Goal: Task Accomplishment & Management: Complete application form

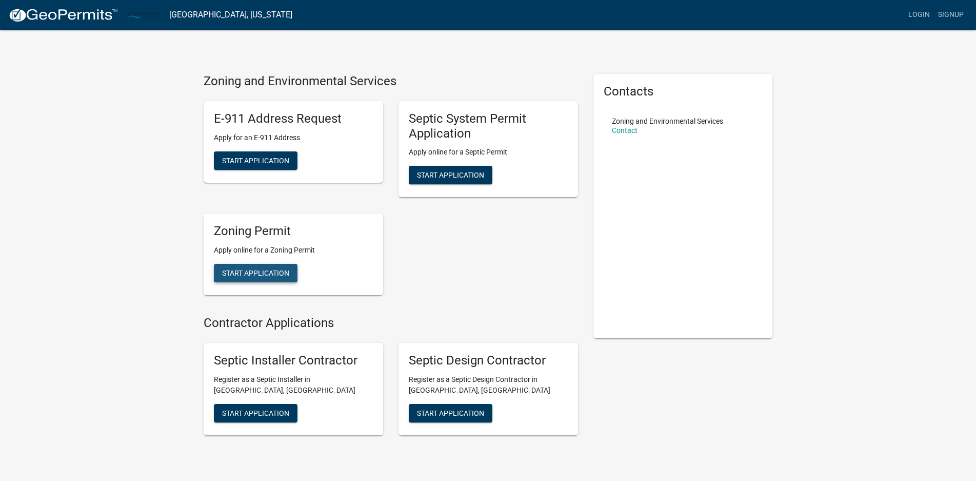
click at [243, 273] on span "Start Application" at bounding box center [255, 273] width 67 height 8
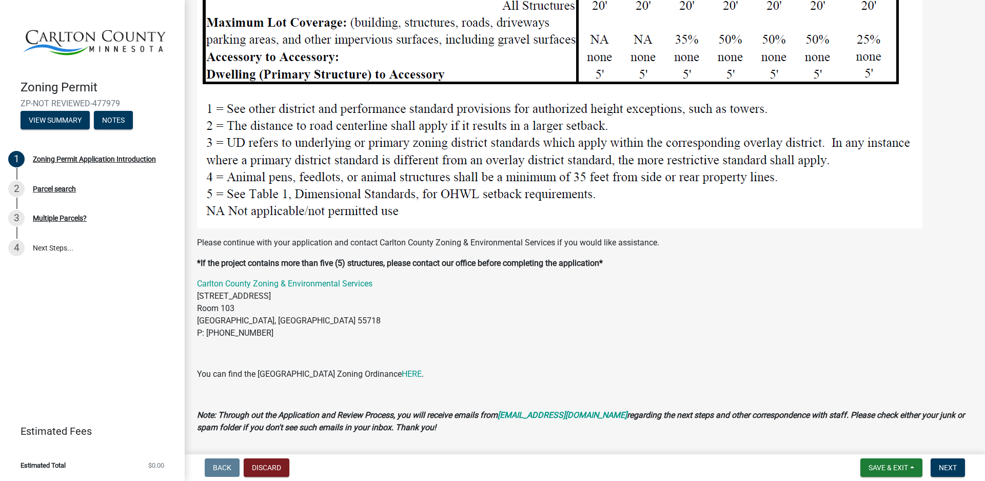
scroll to position [1275, 0]
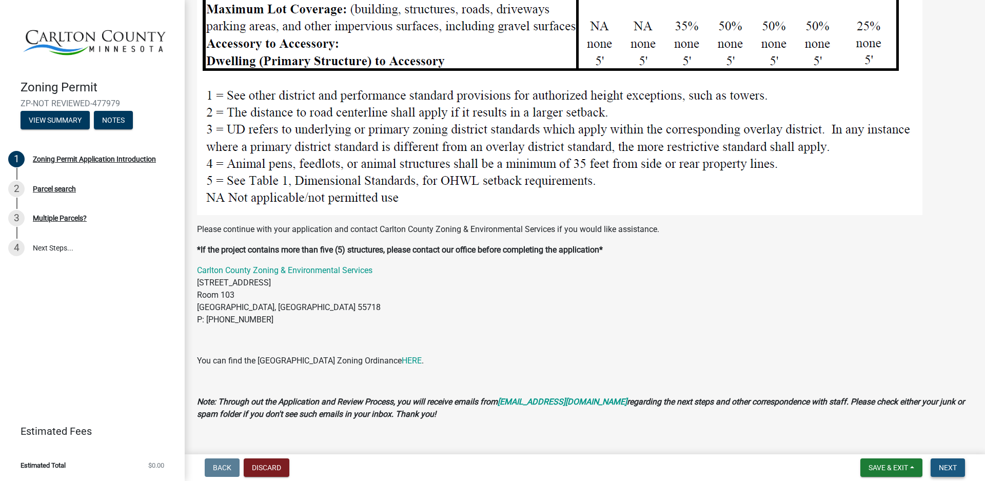
click at [952, 465] on span "Next" at bounding box center [948, 467] width 18 height 8
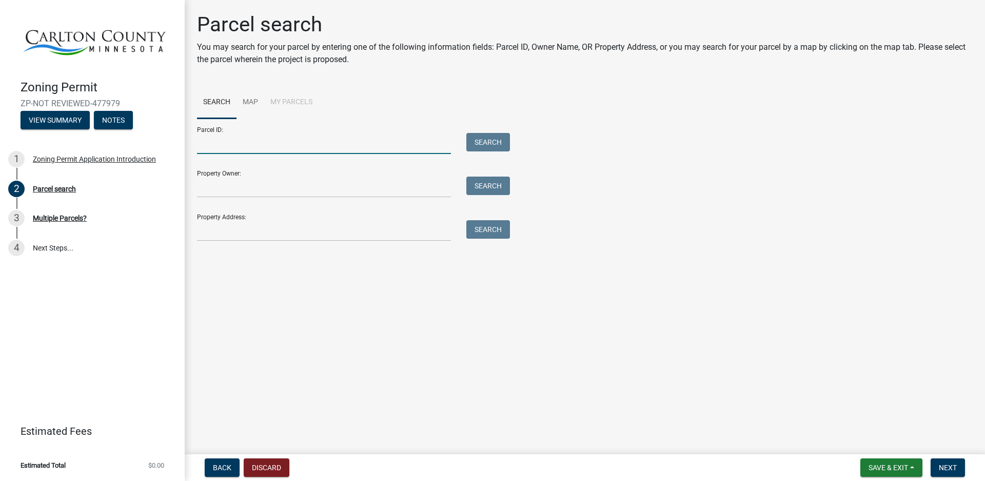
click at [224, 141] on input "Parcel ID:" at bounding box center [324, 143] width 254 height 21
type input "[PHONE_NUMBER]"
click at [233, 175] on div "Property Owner: Search" at bounding box center [351, 179] width 308 height 35
click at [234, 173] on div "Property Owner: Search" at bounding box center [351, 179] width 308 height 35
click at [481, 140] on button "Search" at bounding box center [488, 142] width 44 height 18
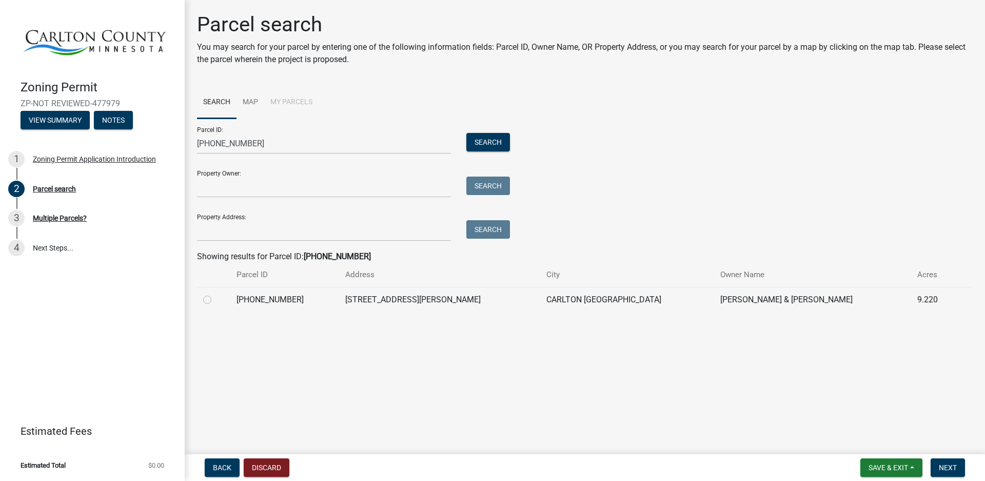
click at [215, 293] on label at bounding box center [215, 293] width 0 height 0
click at [215, 300] on input "radio" at bounding box center [218, 296] width 7 height 7
radio input "true"
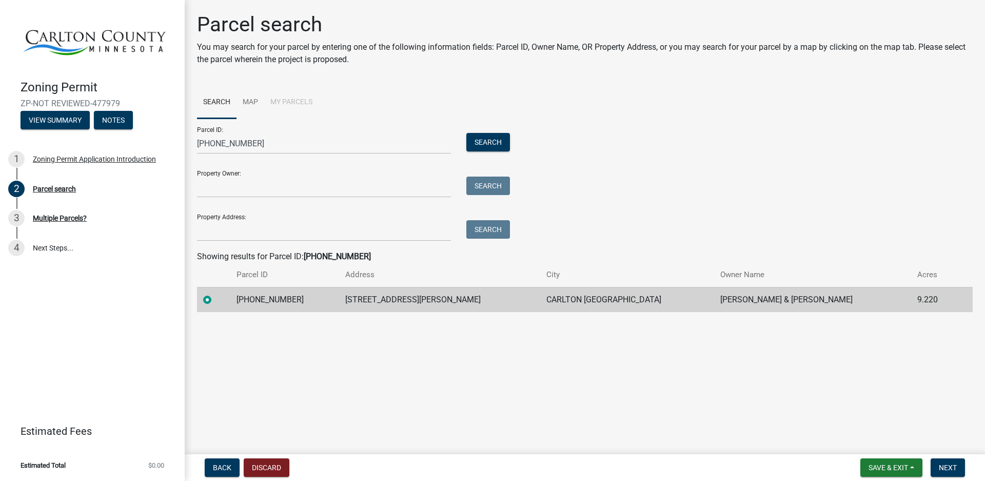
click at [281, 176] on div "Property Owner: Search" at bounding box center [351, 179] width 308 height 35
click at [718, 299] on td "[PERSON_NAME] & [PERSON_NAME]" at bounding box center [812, 299] width 197 height 25
click at [949, 466] on span "Next" at bounding box center [948, 467] width 18 height 8
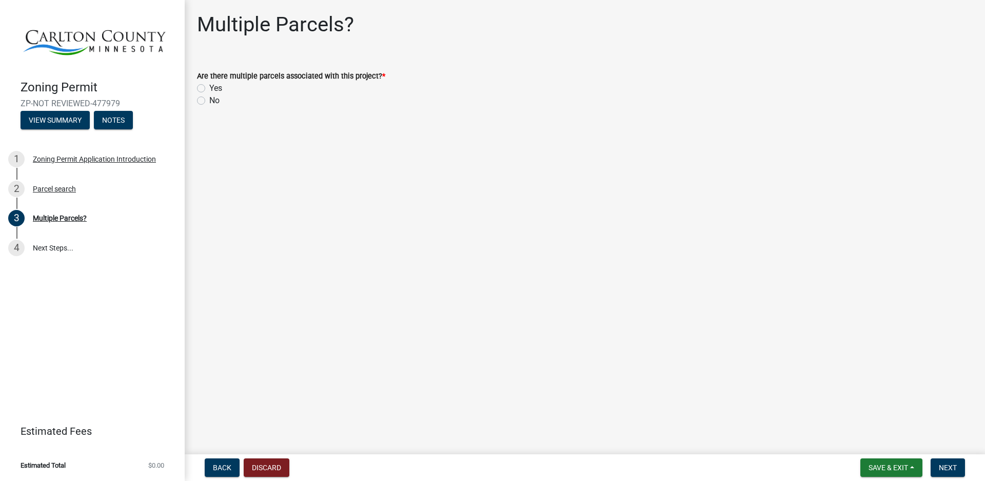
click at [209, 100] on label "No" at bounding box center [214, 100] width 10 height 12
click at [209, 100] on input "No" at bounding box center [212, 97] width 7 height 7
radio input "true"
click at [948, 466] on span "Next" at bounding box center [948, 467] width 18 height 8
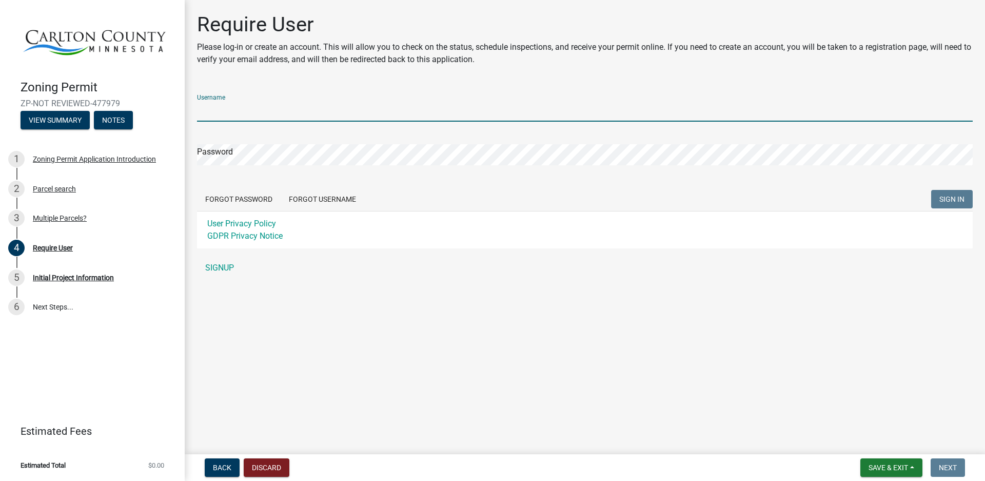
click at [231, 109] on input "Username" at bounding box center [585, 111] width 776 height 21
type input "rocnrog"
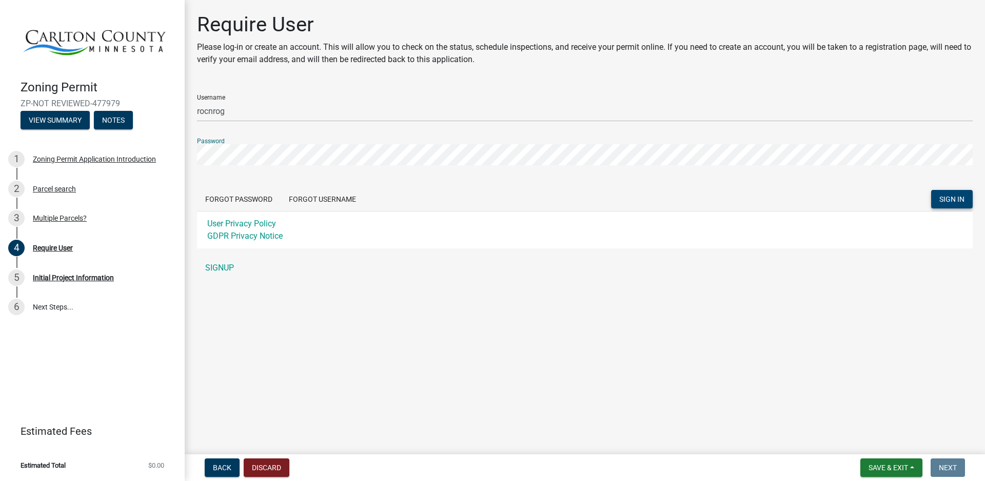
click at [951, 199] on span "SIGN IN" at bounding box center [951, 199] width 25 height 8
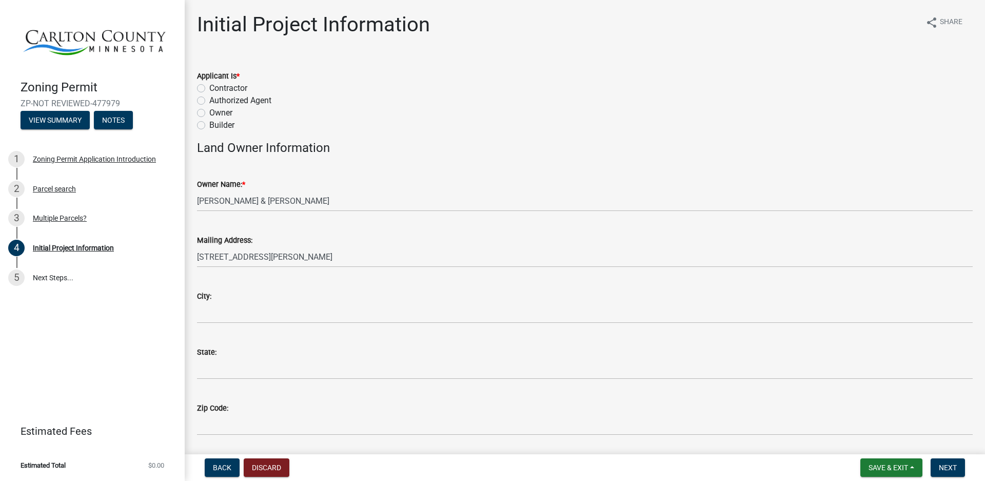
click at [209, 112] on label "Owner" at bounding box center [220, 113] width 23 height 12
click at [209, 112] on input "Owner" at bounding box center [212, 110] width 7 height 7
radio input "true"
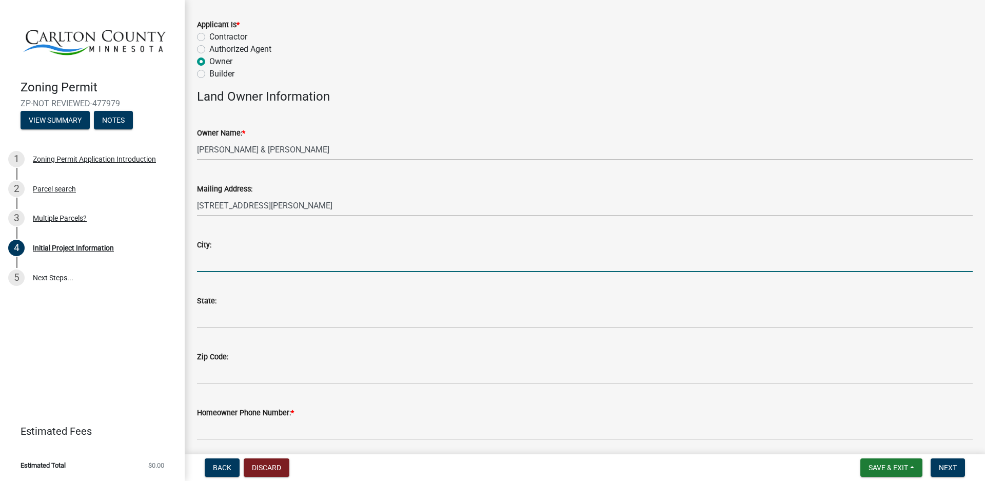
click at [220, 253] on input "City:" at bounding box center [585, 261] width 776 height 21
type input "Carlton"
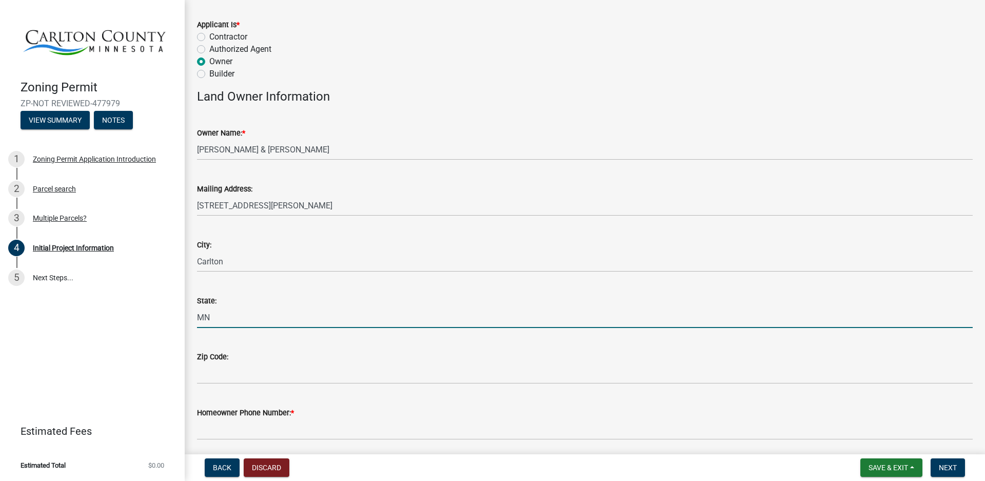
type input "MN"
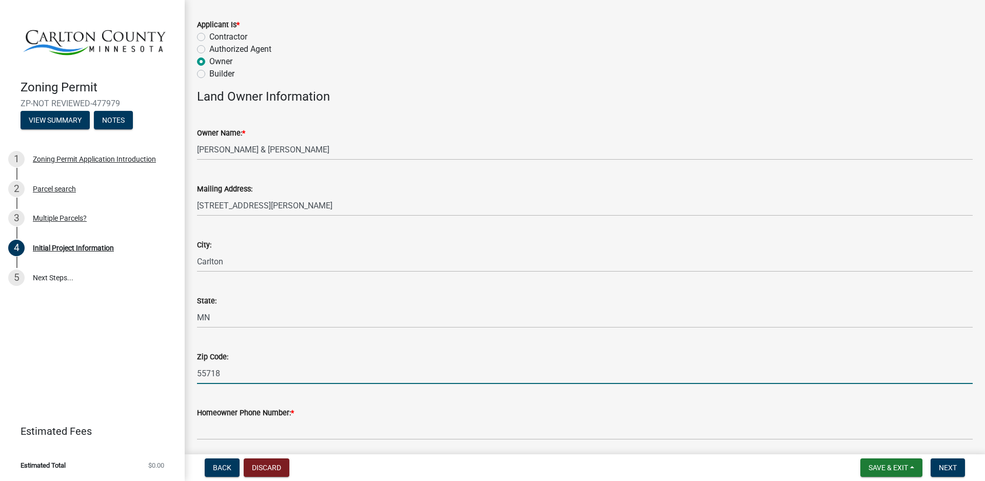
type input "55718"
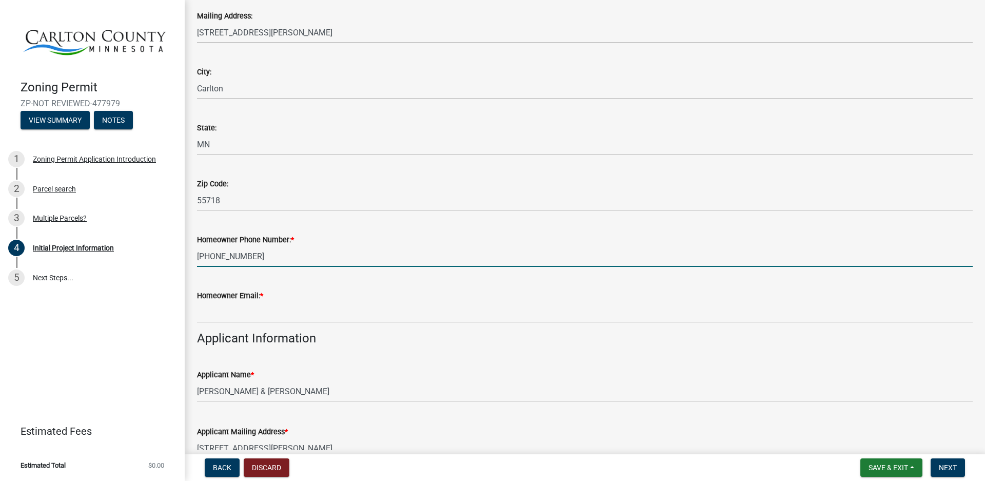
scroll to position [256, 0]
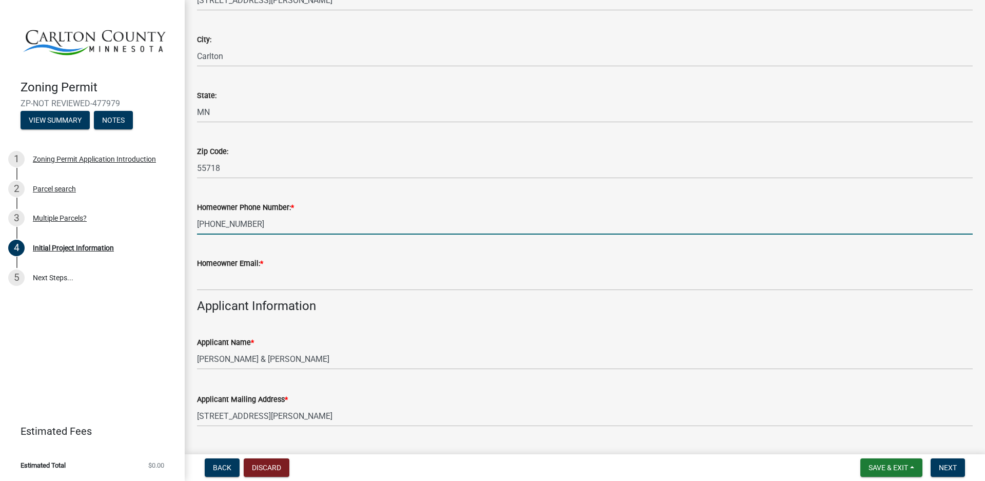
type input "[PHONE_NUMBER]"
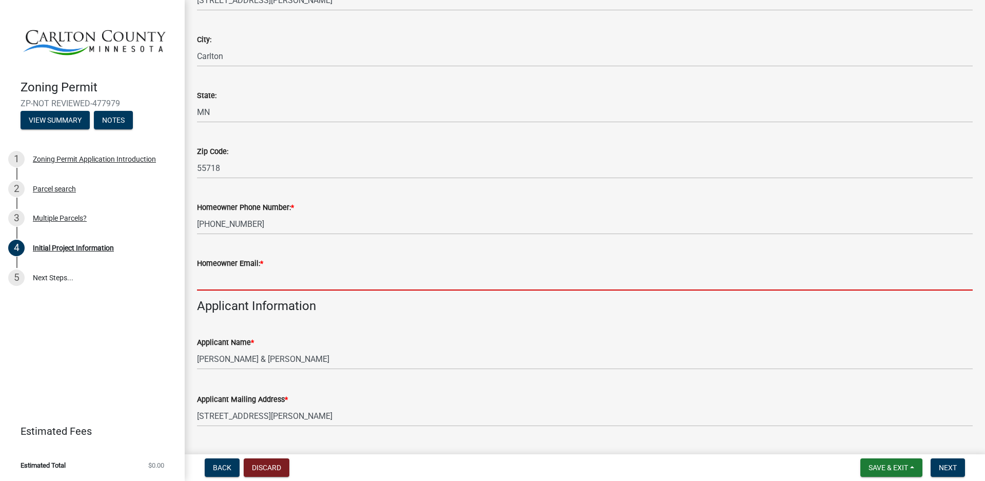
click at [279, 280] on input "Homeowner Email: *" at bounding box center [585, 279] width 776 height 21
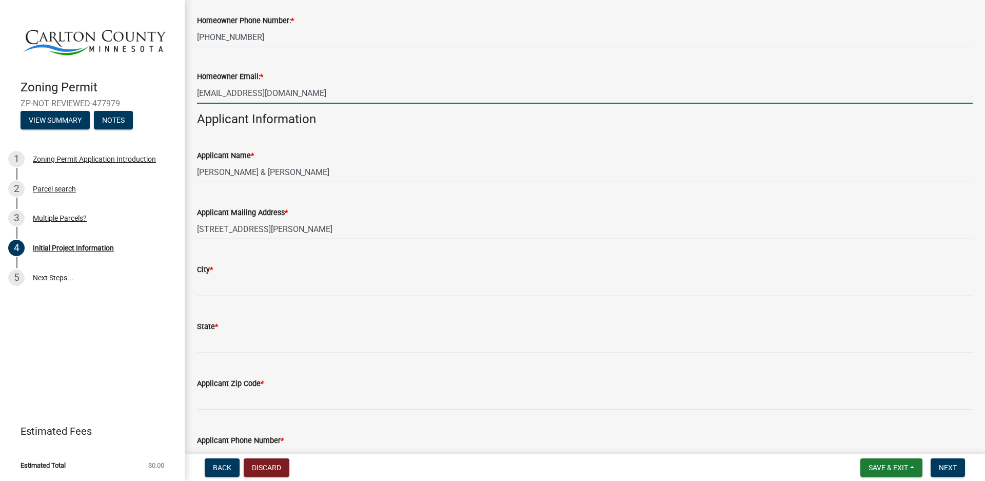
scroll to position [462, 0]
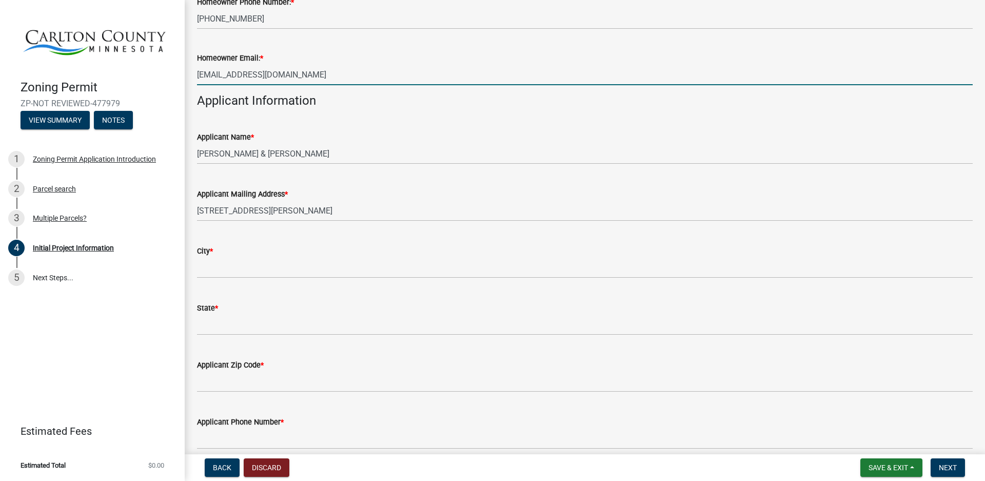
type input "[EMAIL_ADDRESS][DOMAIN_NAME]"
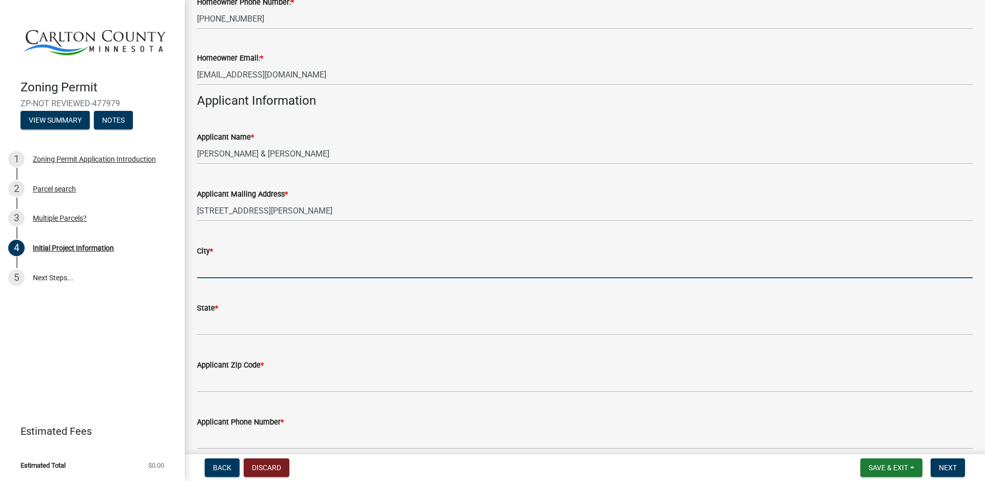
click at [224, 266] on input "City *" at bounding box center [585, 267] width 776 height 21
type input "Carlton"
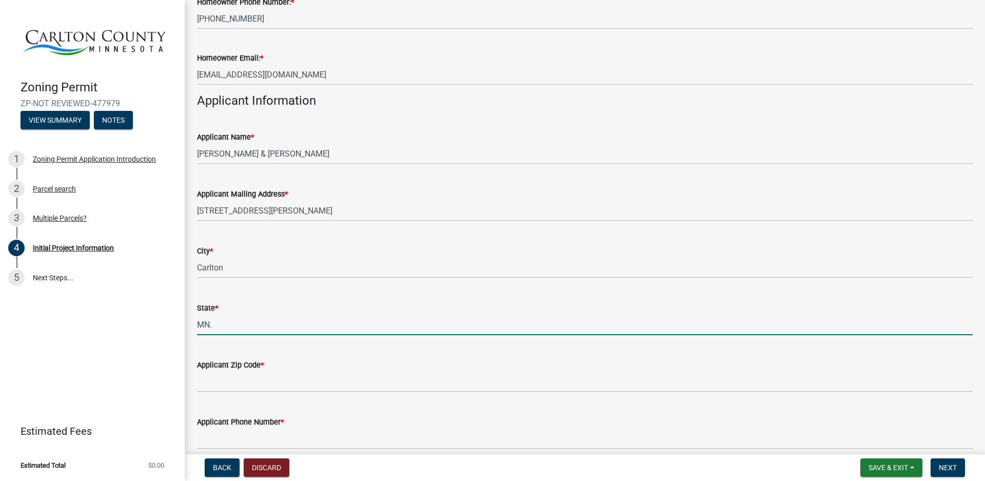
type input "MN."
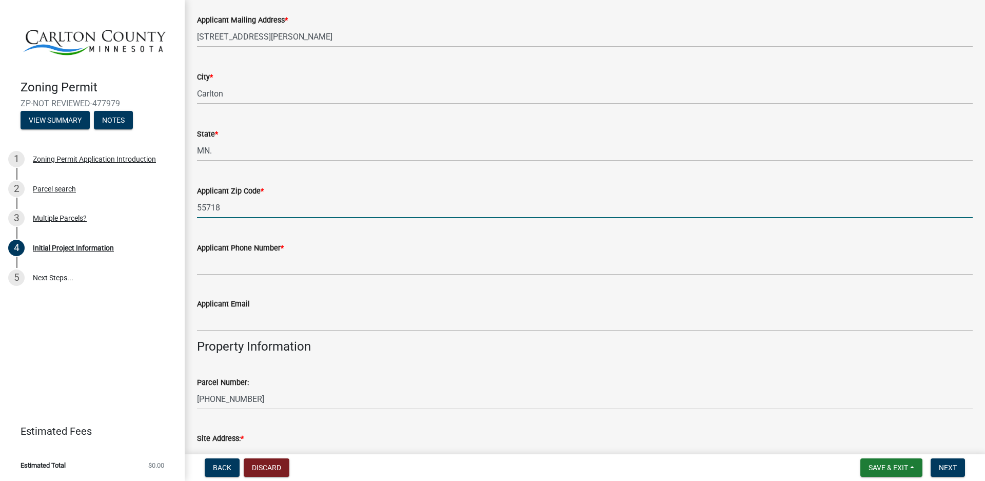
scroll to position [615, 0]
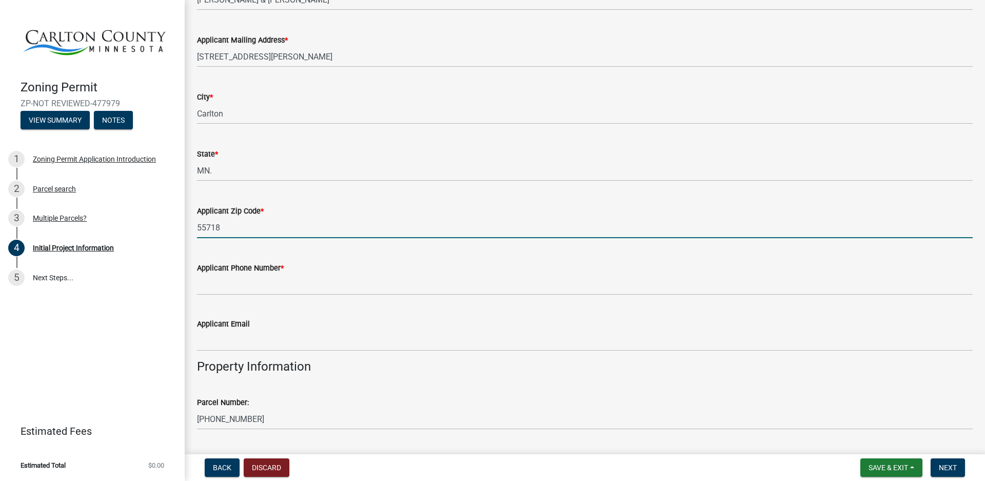
type input "55718"
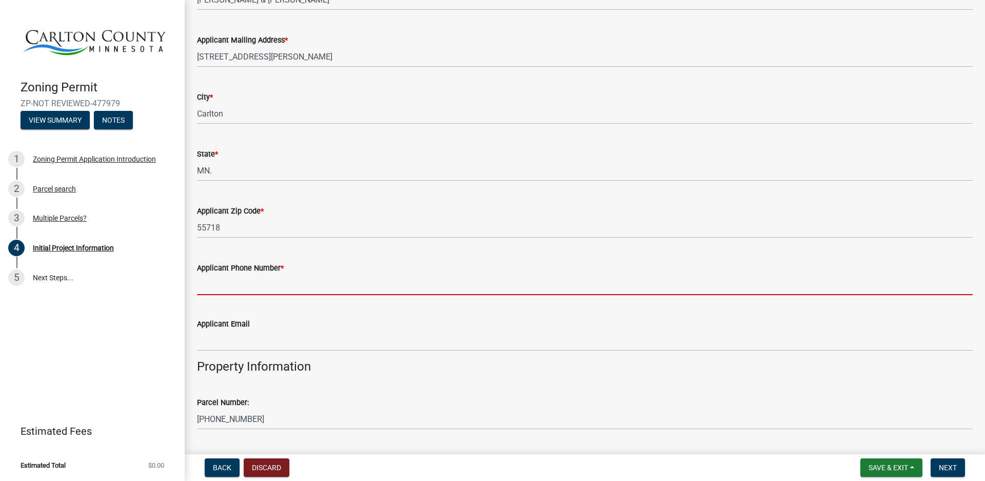
click at [251, 283] on input "Applicant Phone Number *" at bounding box center [585, 284] width 776 height 21
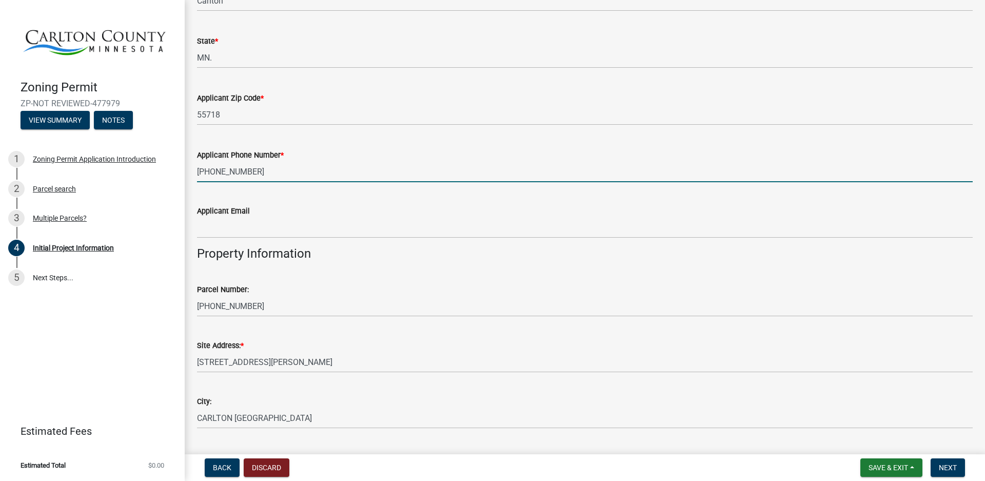
scroll to position [718, 0]
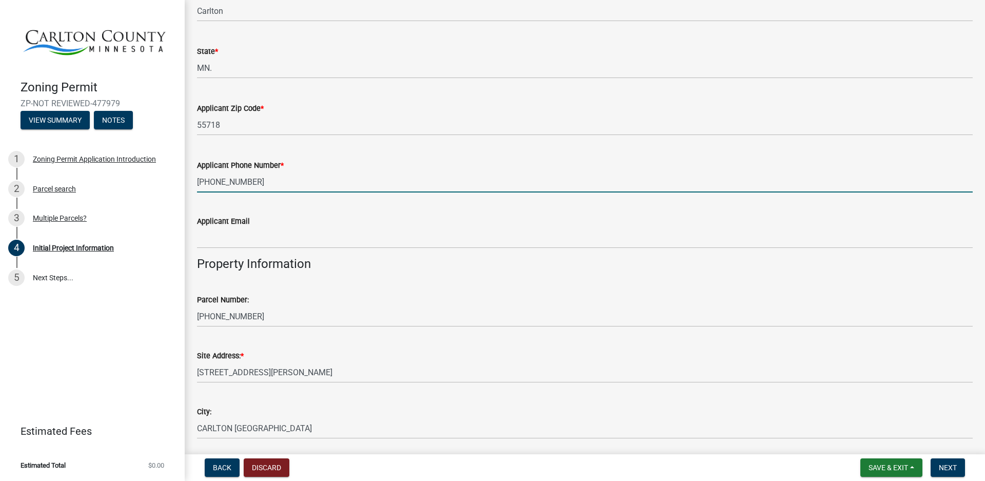
type input "[PHONE_NUMBER]"
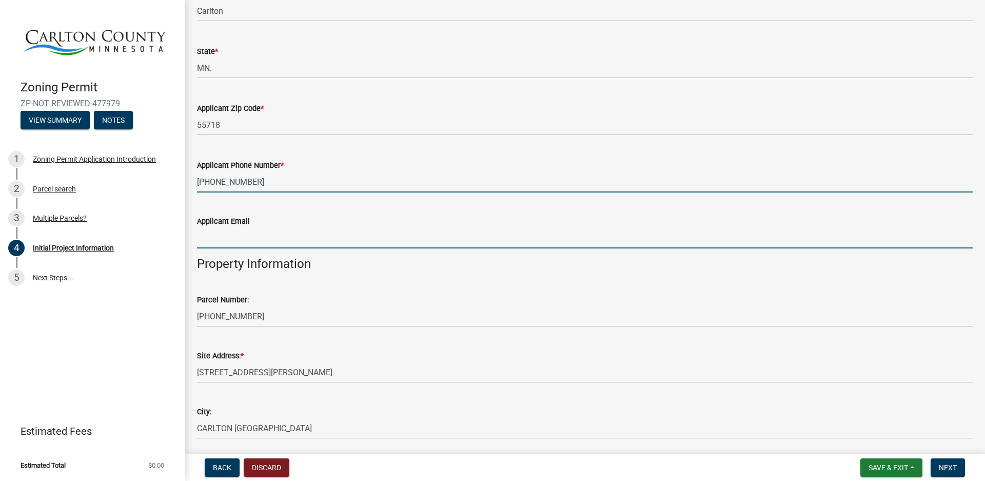
click at [222, 238] on input "Applicant Email" at bounding box center [585, 237] width 776 height 21
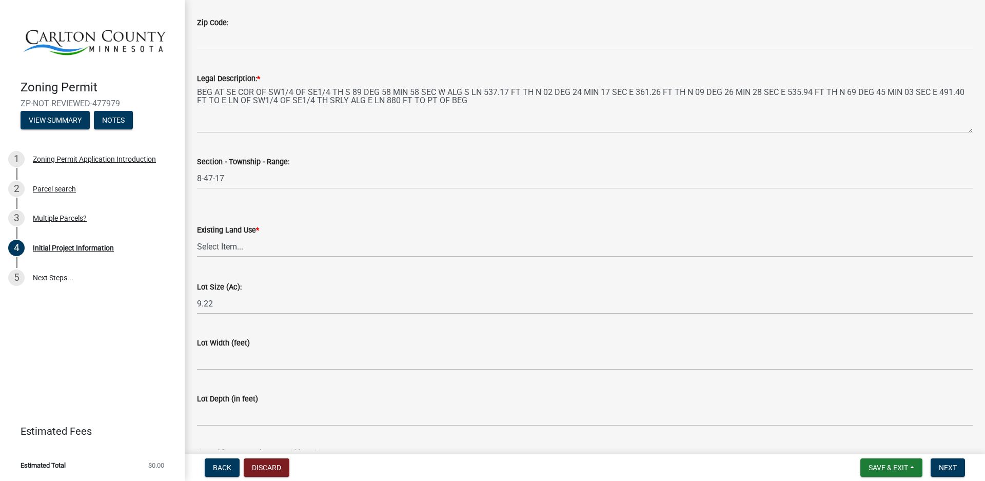
scroll to position [1231, 0]
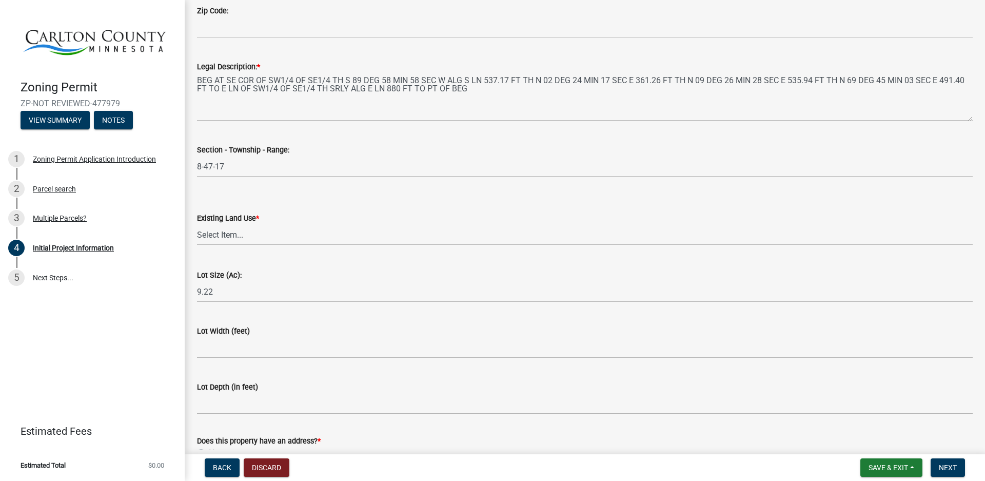
type input "[EMAIL_ADDRESS][DOMAIN_NAME]"
click at [233, 233] on select "Select Item... Residential Commercial Recreational/hunting Agricultural" at bounding box center [585, 234] width 776 height 21
click at [197, 224] on select "Select Item... Residential Commercial Recreational/hunting Agricultural" at bounding box center [585, 234] width 776 height 21
select select "33d21d3a-ebb3-419e-8315-ef7213d04586"
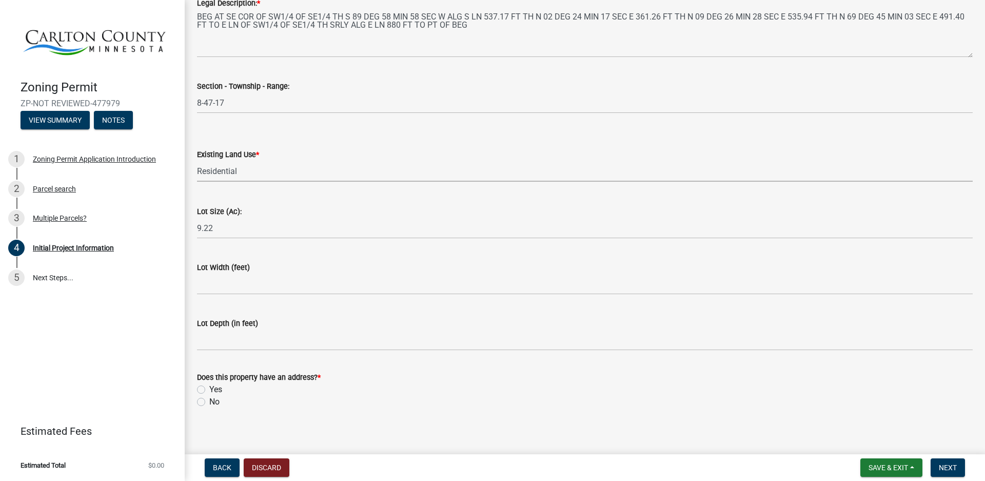
scroll to position [1302, 0]
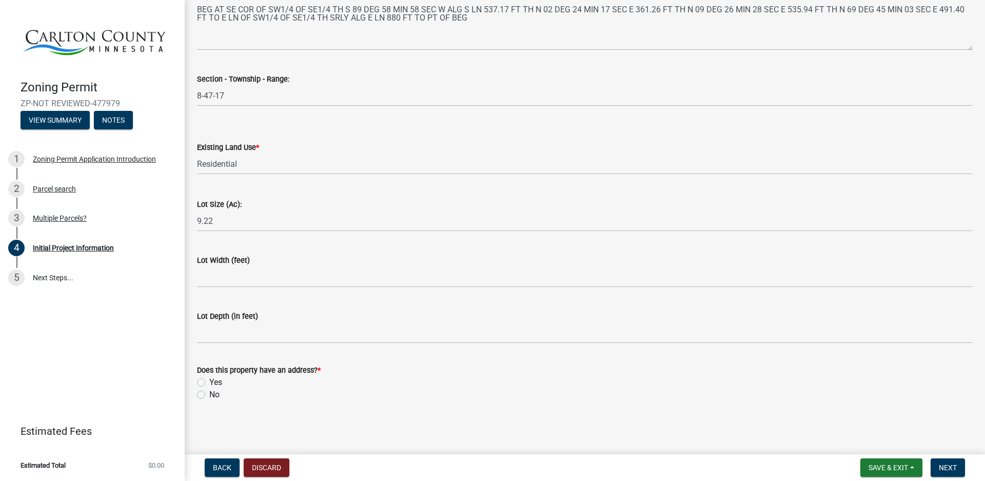
click at [209, 382] on label "Yes" at bounding box center [215, 382] width 13 height 12
click at [209, 382] on input "Yes" at bounding box center [212, 379] width 7 height 7
radio input "true"
click at [948, 469] on span "Next" at bounding box center [948, 467] width 18 height 8
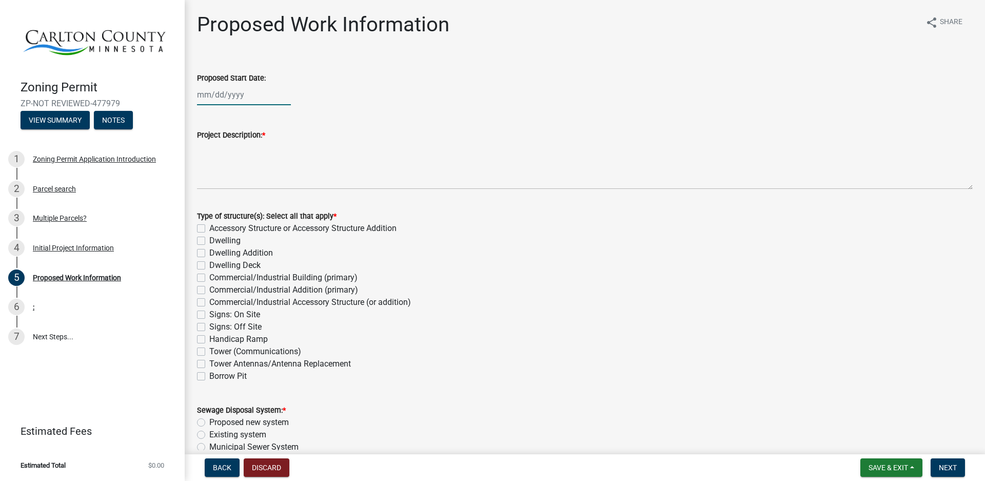
click at [222, 92] on div at bounding box center [244, 94] width 94 height 21
select select "9"
select select "2025"
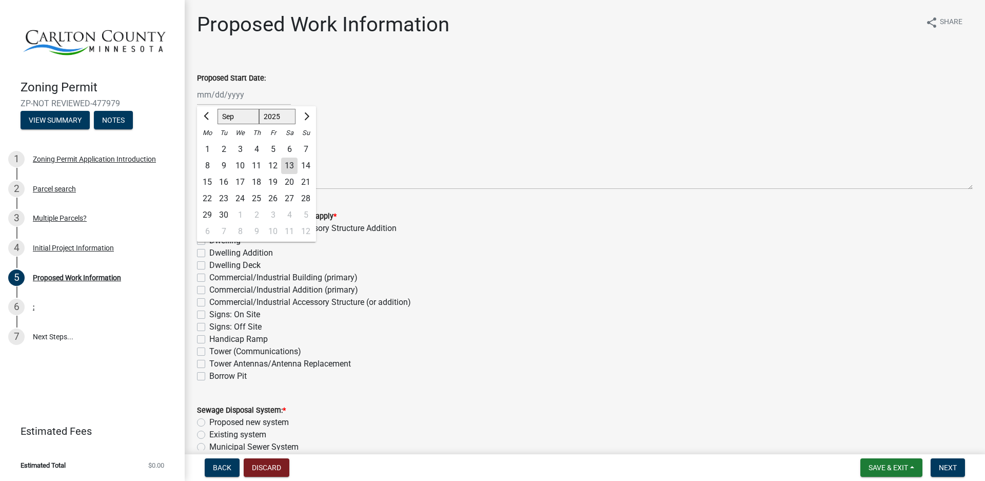
click at [223, 196] on div "23" at bounding box center [223, 198] width 16 height 16
type input "[DATE]"
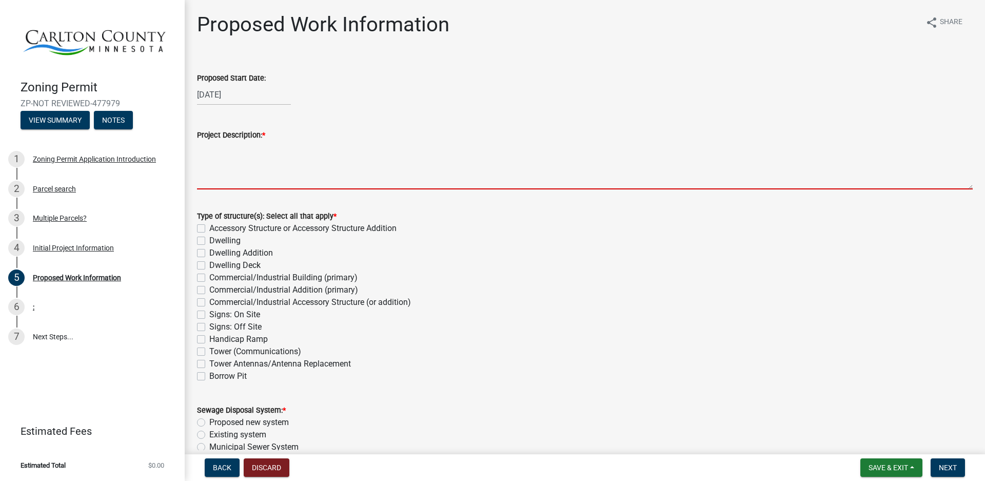
click at [255, 149] on textarea "Project Description: *" at bounding box center [585, 165] width 776 height 48
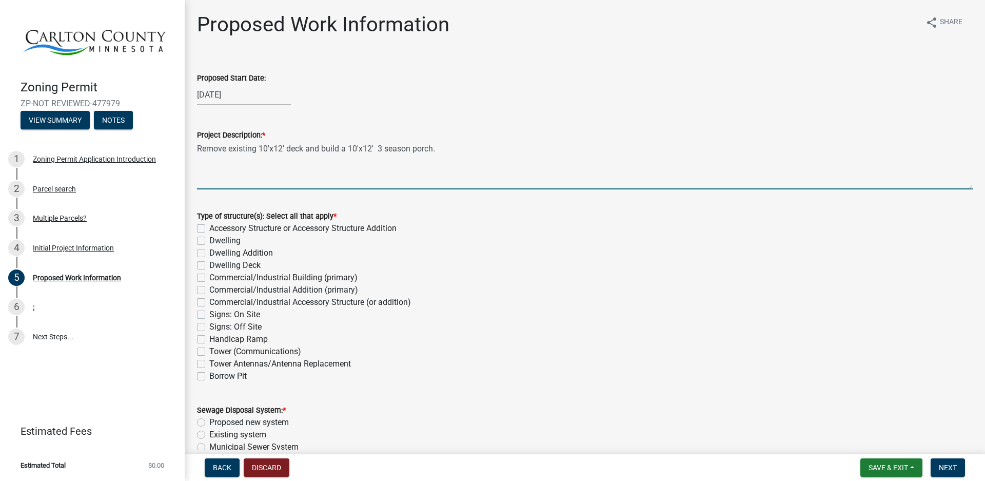
type textarea "Remove existing 10'x12' deck and build a 10'x12' 3 season porch."
click at [209, 252] on label "Dwelling Addition" at bounding box center [241, 253] width 64 height 12
click at [209, 252] on input "Dwelling Addition" at bounding box center [212, 250] width 7 height 7
checkbox input "true"
checkbox input "false"
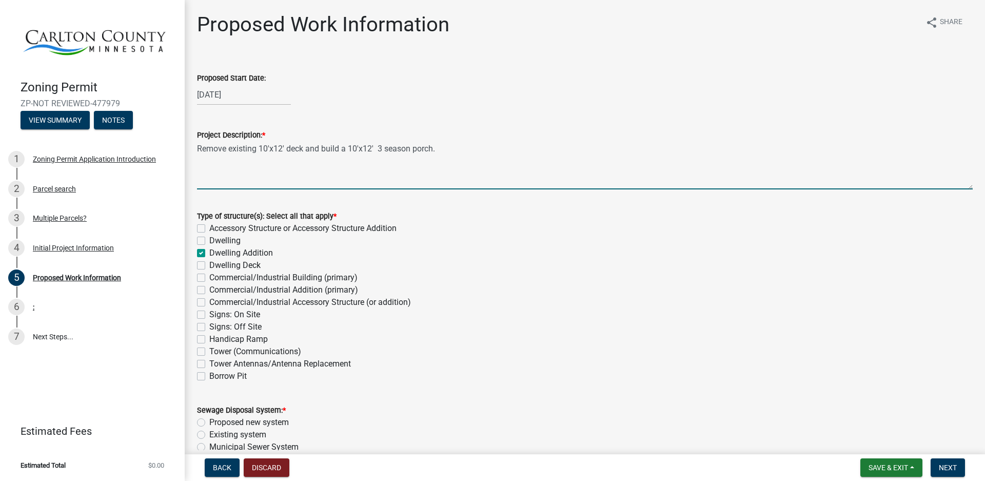
checkbox input "false"
checkbox input "true"
checkbox input "false"
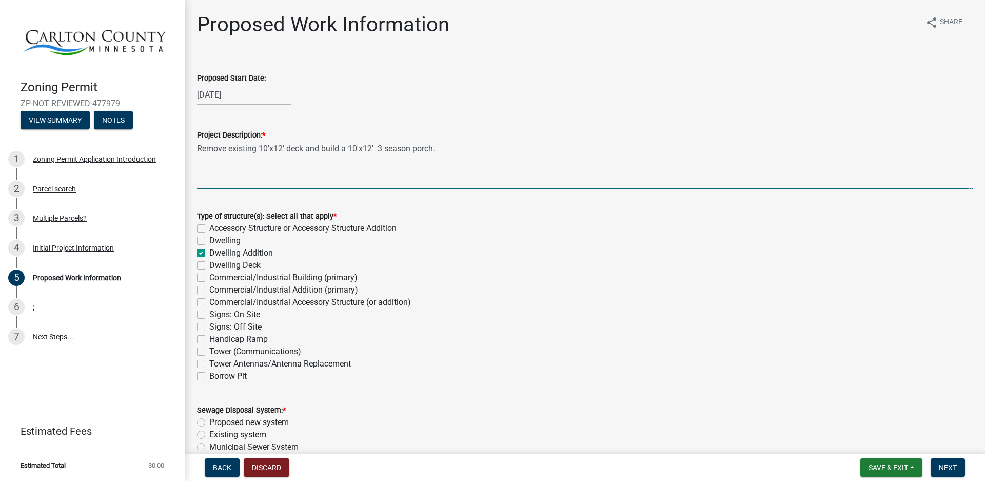
checkbox input "false"
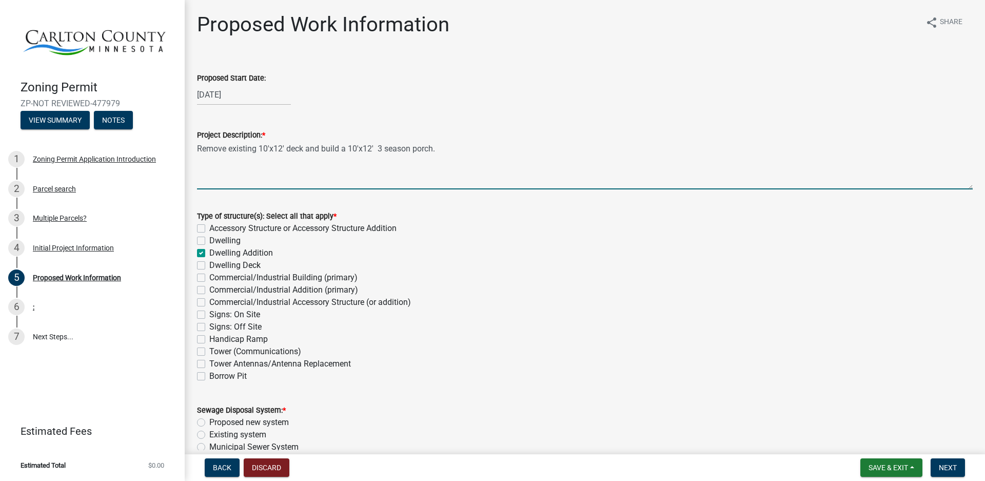
checkbox input "false"
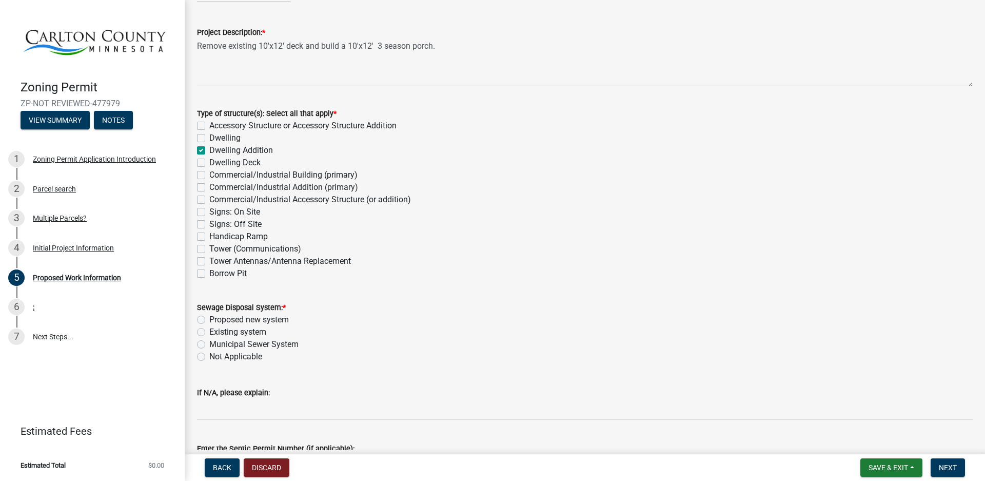
scroll to position [154, 0]
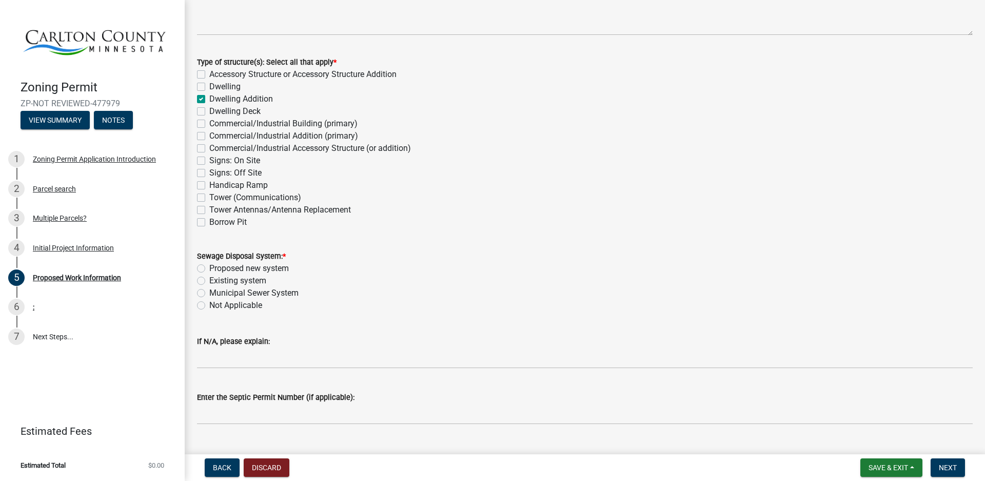
click at [209, 280] on label "Existing system" at bounding box center [237, 280] width 57 height 12
click at [209, 280] on input "Existing system" at bounding box center [212, 277] width 7 height 7
radio input "true"
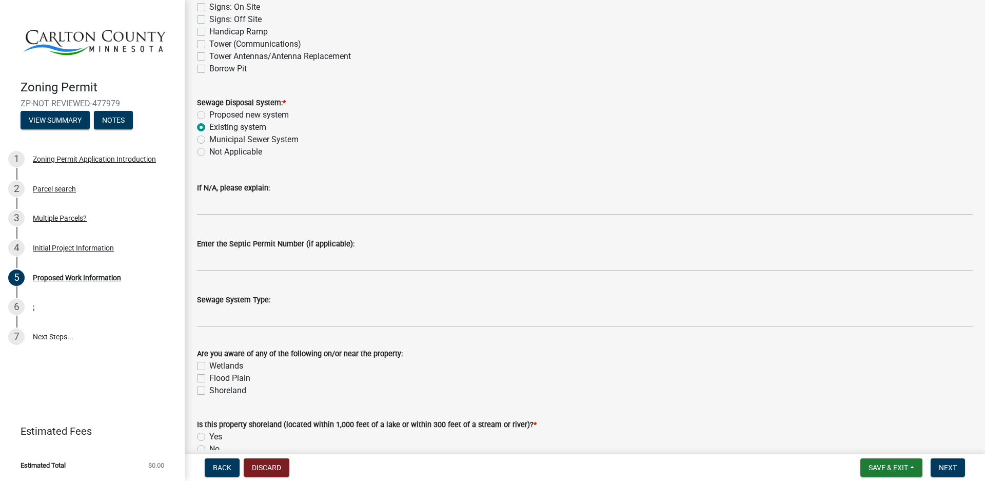
scroll to position [308, 0]
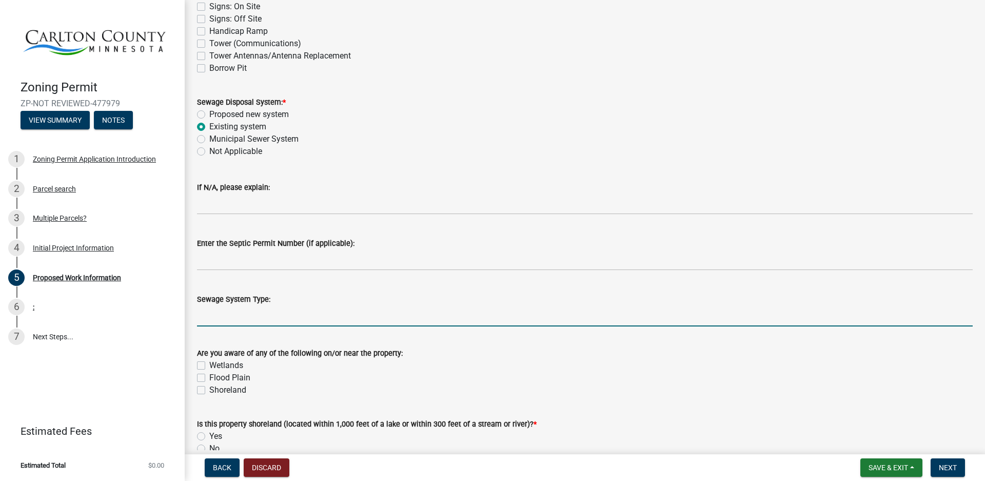
click at [271, 312] on input "Sewage System Type:" at bounding box center [585, 315] width 776 height 21
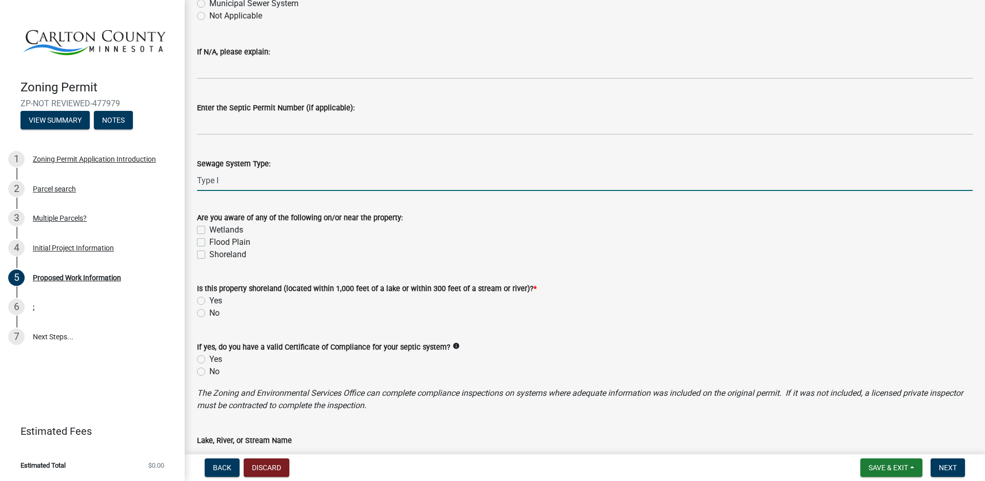
scroll to position [462, 0]
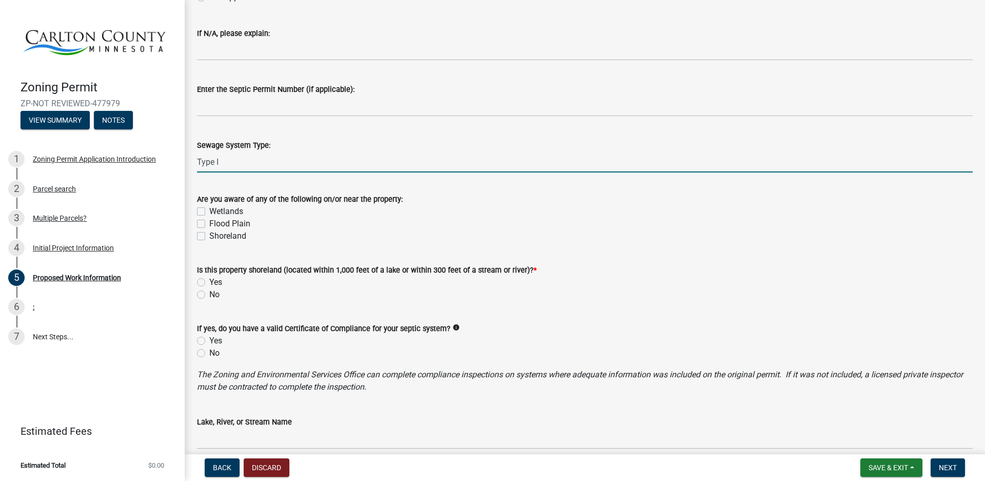
type input "Type I"
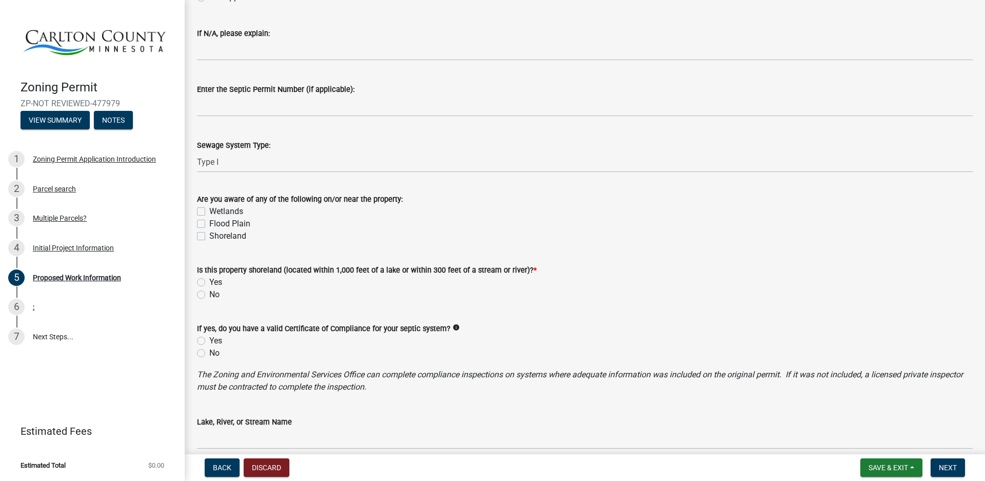
click at [209, 292] on label "No" at bounding box center [214, 294] width 10 height 12
click at [209, 292] on input "No" at bounding box center [212, 291] width 7 height 7
radio input "true"
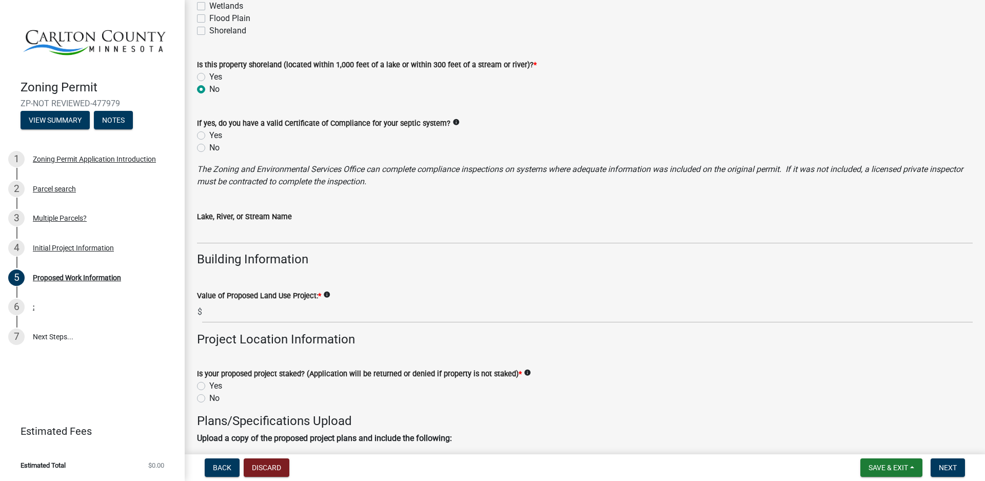
scroll to position [718, 0]
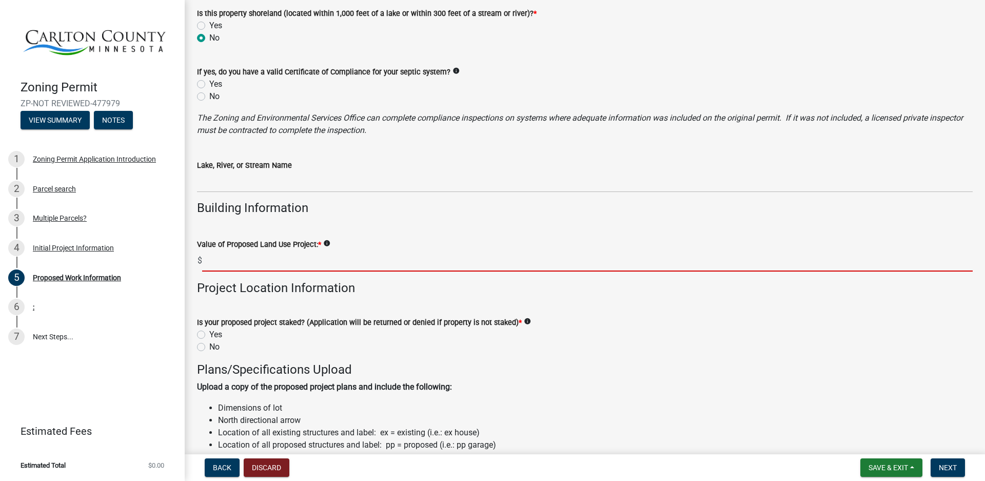
click at [215, 261] on input "text" at bounding box center [587, 260] width 770 height 21
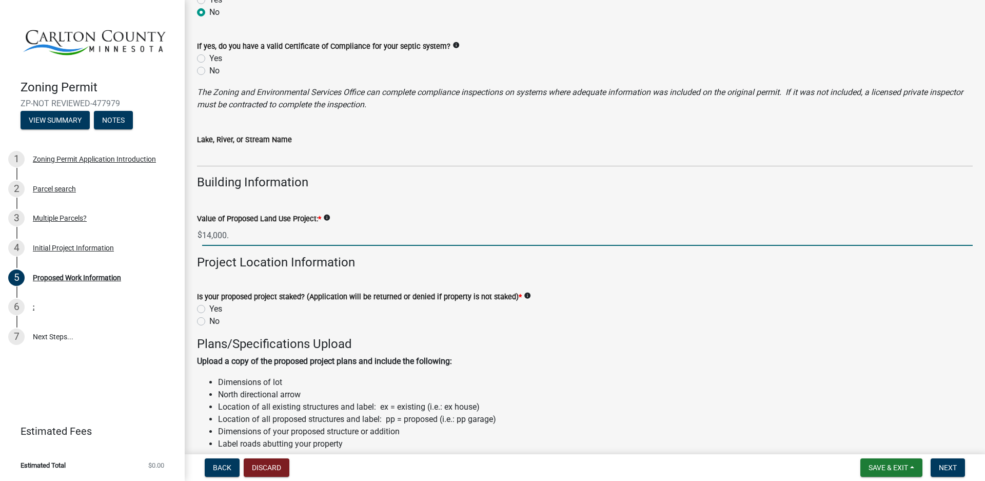
scroll to position [769, 0]
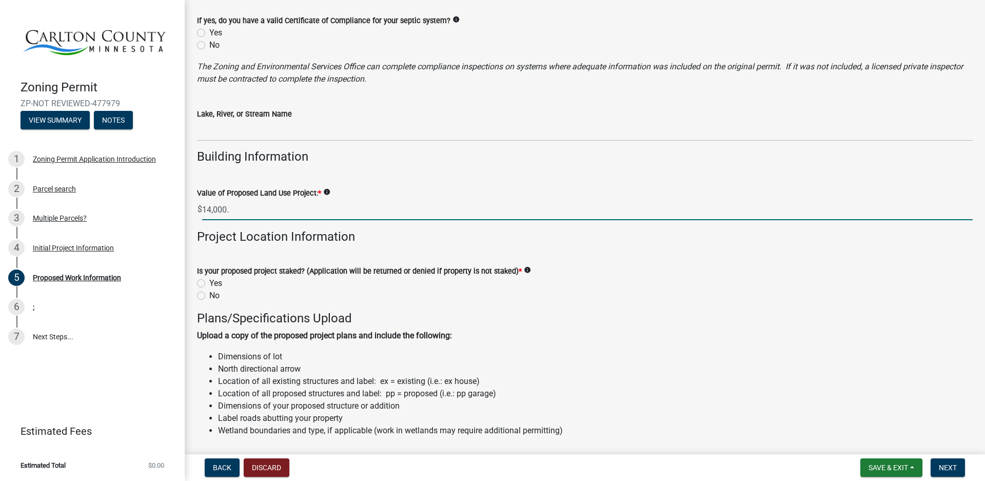
type input "14000"
click at [209, 283] on label "Yes" at bounding box center [215, 283] width 13 height 12
click at [209, 283] on input "Yes" at bounding box center [212, 280] width 7 height 7
radio input "true"
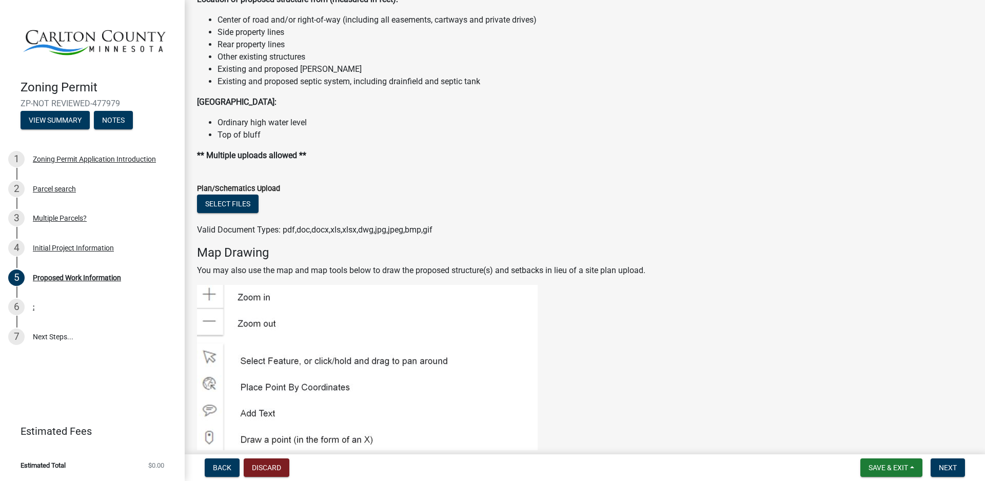
scroll to position [1281, 0]
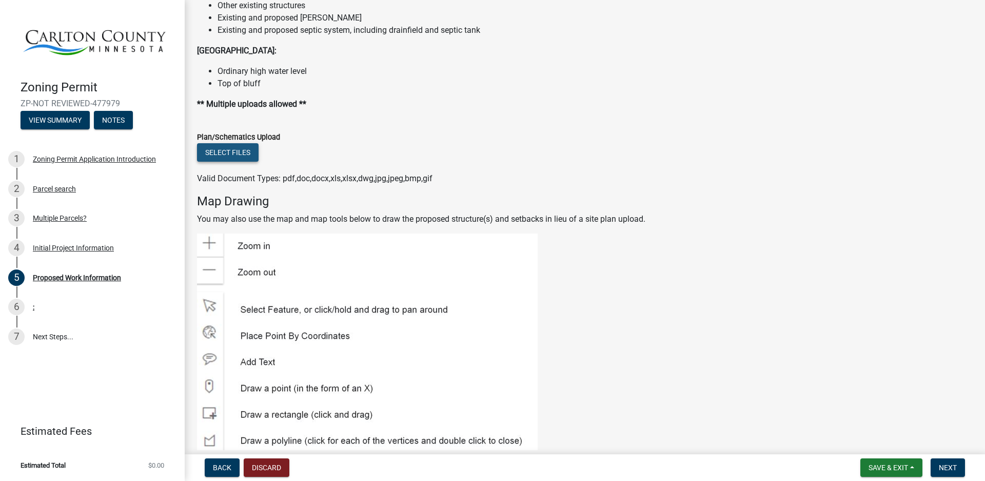
click at [230, 151] on button "Select files" at bounding box center [228, 152] width 62 height 18
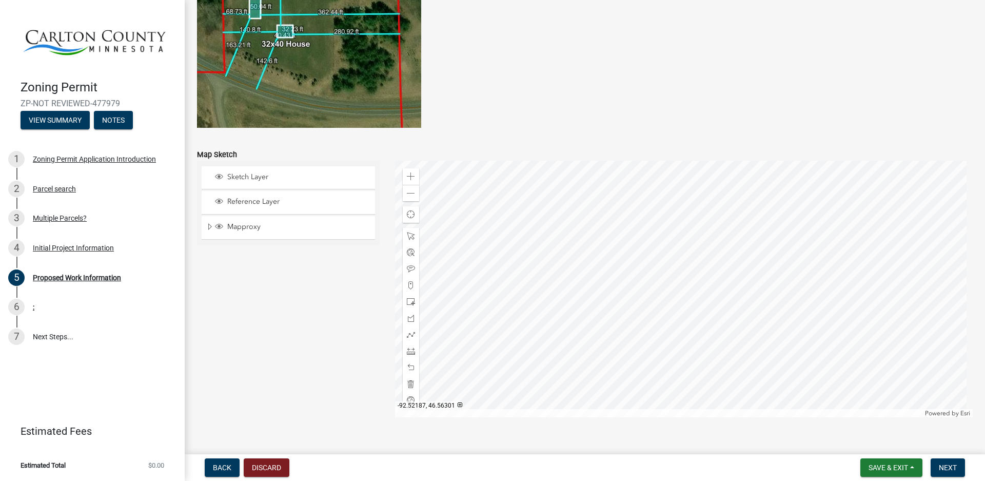
scroll to position [2036, 0]
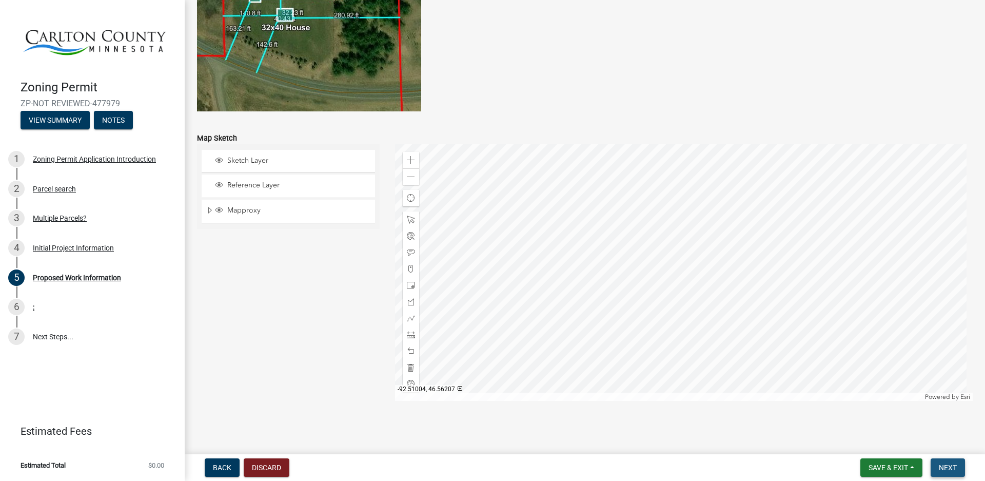
click at [948, 465] on span "Next" at bounding box center [948, 467] width 18 height 8
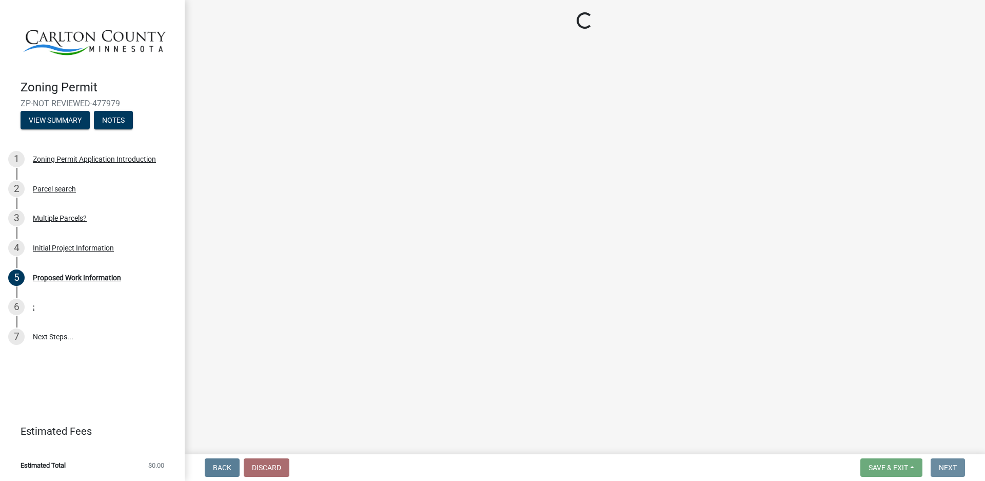
scroll to position [0, 0]
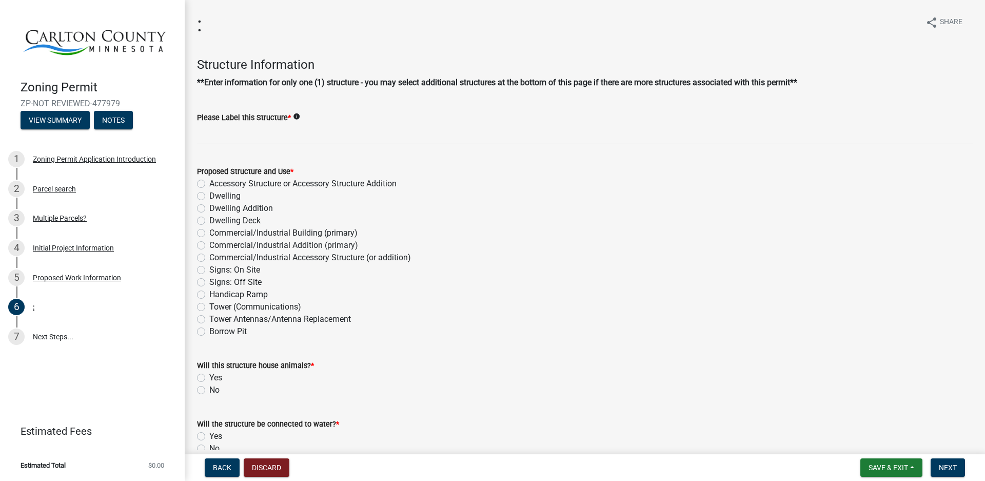
click at [209, 207] on label "Dwelling Addition" at bounding box center [241, 208] width 64 height 12
click at [209, 207] on input "Dwelling Addition" at bounding box center [212, 205] width 7 height 7
radio input "true"
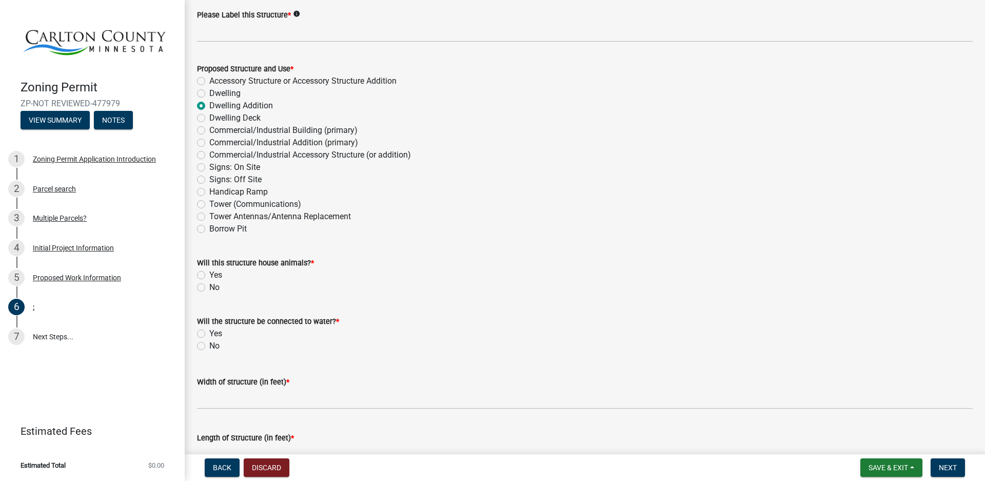
scroll to position [154, 0]
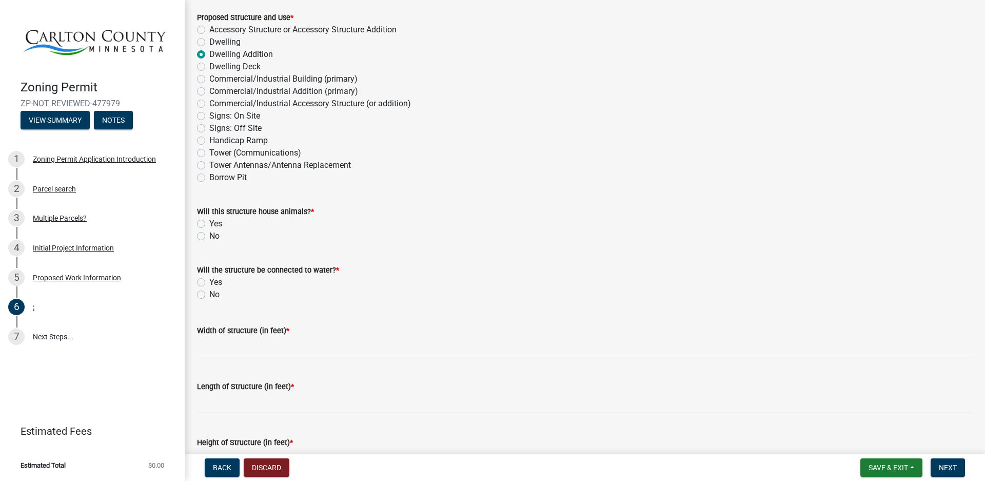
click at [209, 236] on label "No" at bounding box center [214, 236] width 10 height 12
click at [209, 236] on input "No" at bounding box center [212, 233] width 7 height 7
radio input "true"
click at [209, 294] on label "No" at bounding box center [214, 294] width 10 height 12
click at [209, 294] on input "No" at bounding box center [212, 291] width 7 height 7
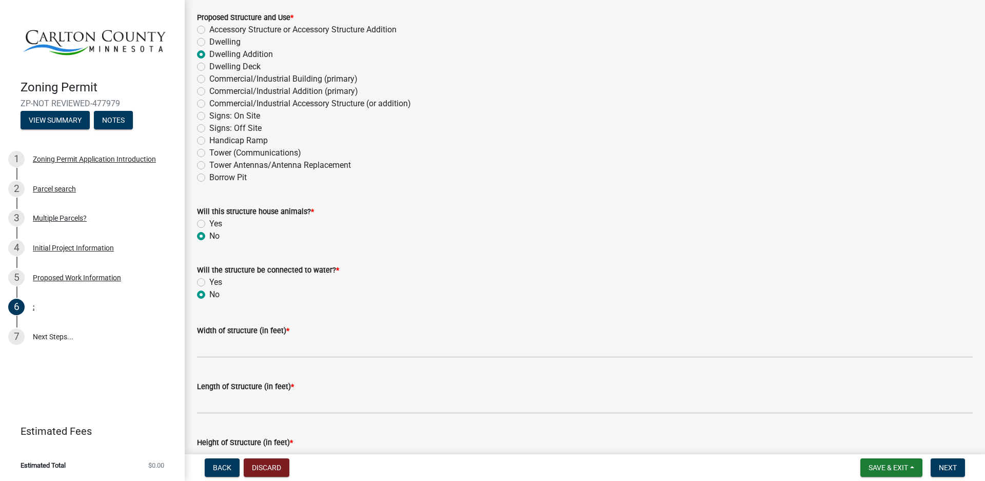
radio input "true"
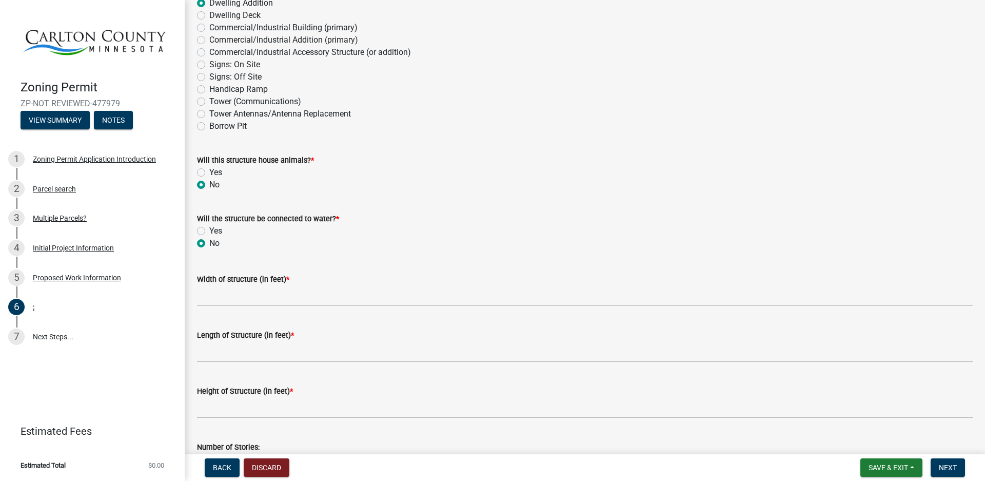
scroll to position [256, 0]
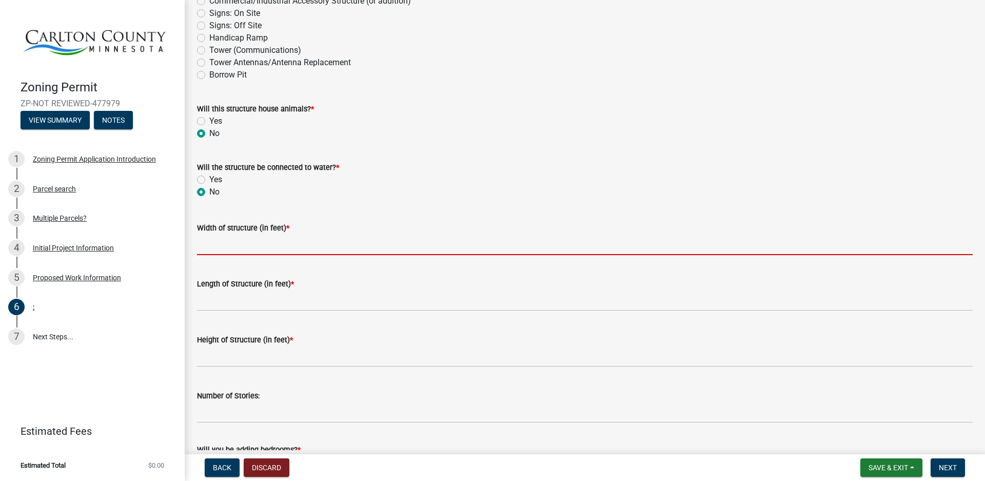
click at [286, 243] on input "Width of structure (in feet) *" at bounding box center [585, 244] width 776 height 21
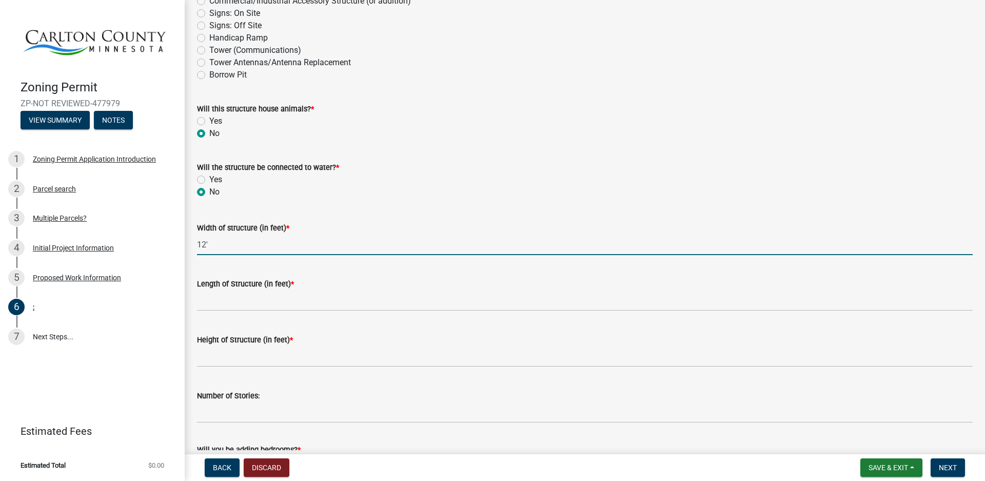
type input "12'"
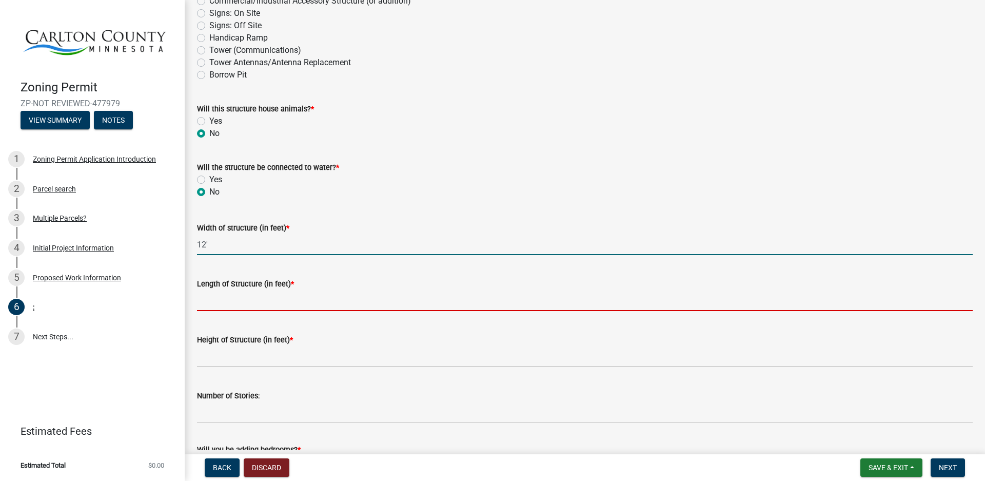
click at [230, 303] on input "Length of Structure (in feet) *" at bounding box center [585, 300] width 776 height 21
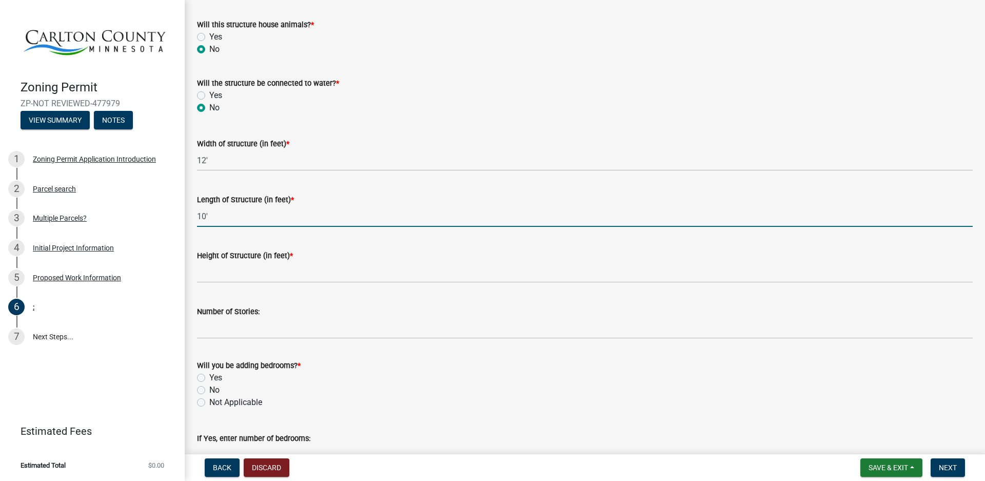
scroll to position [359, 0]
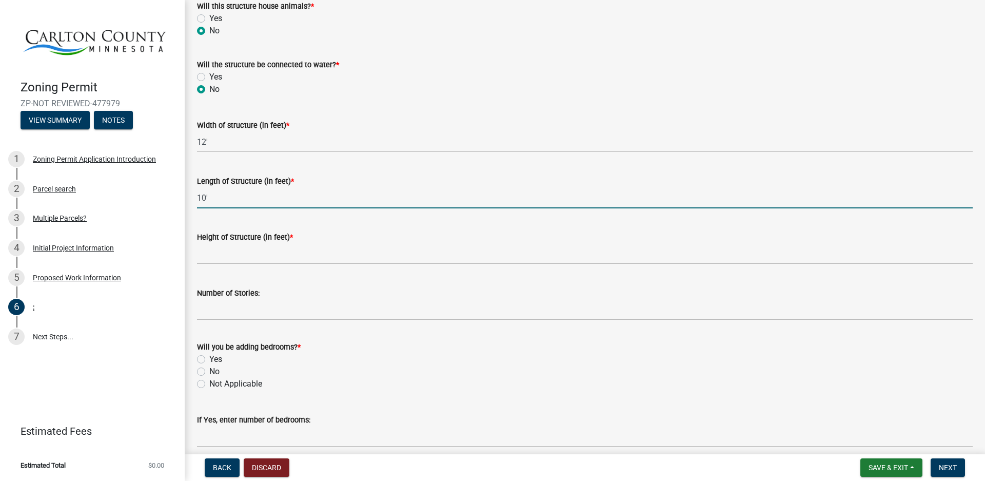
type input "10'"
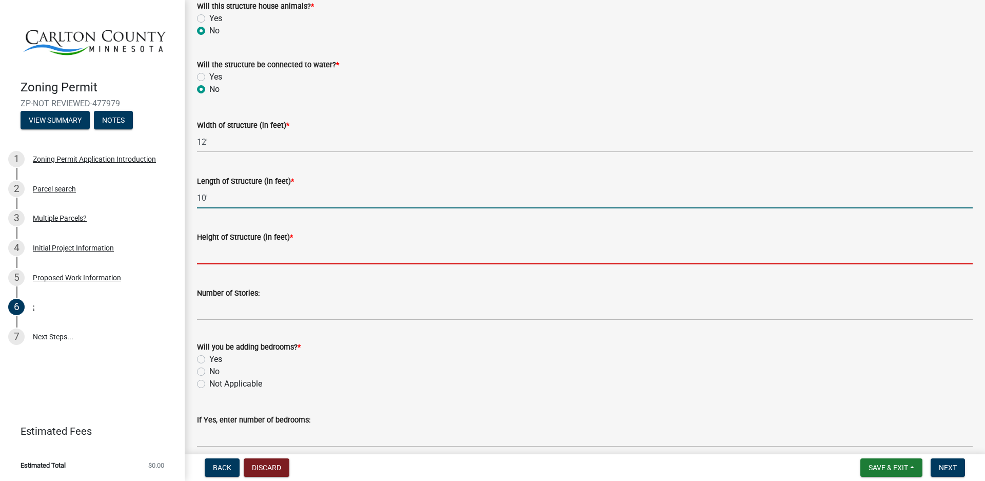
click at [287, 253] on input "Height of Structure (in feet) *" at bounding box center [585, 253] width 776 height 21
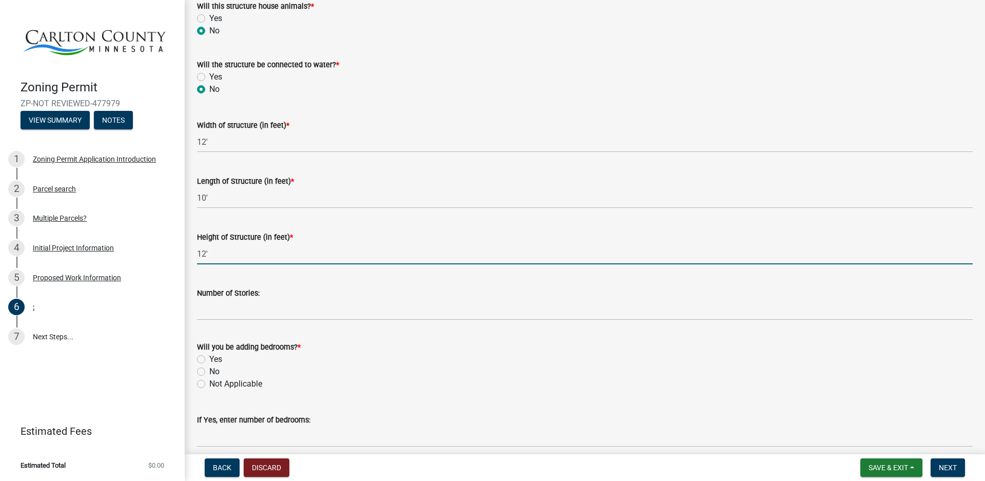
type input "12'"
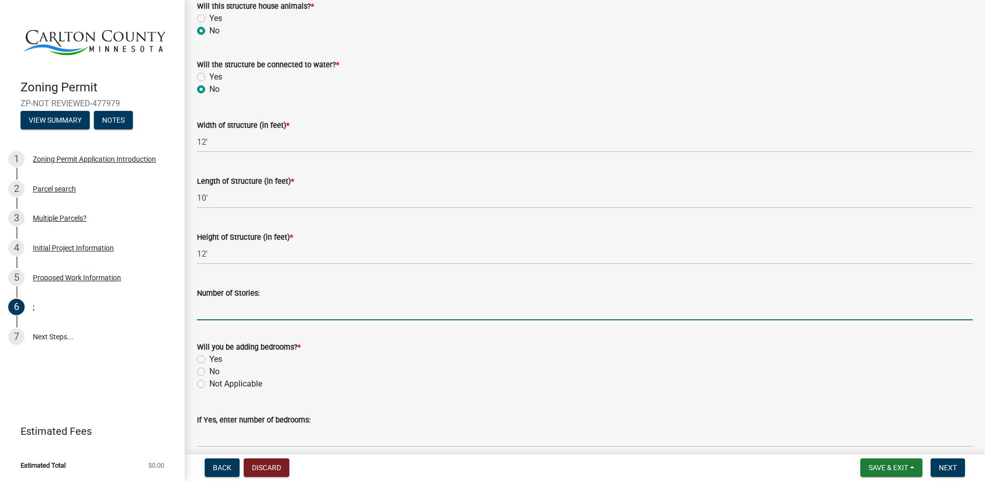
click at [256, 310] on input "Number of Stories:" at bounding box center [585, 309] width 776 height 21
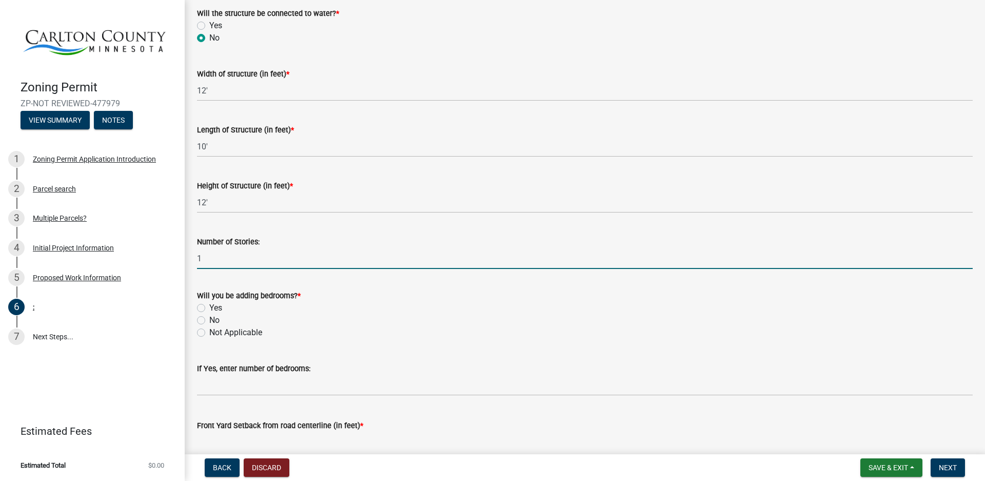
scroll to position [462, 0]
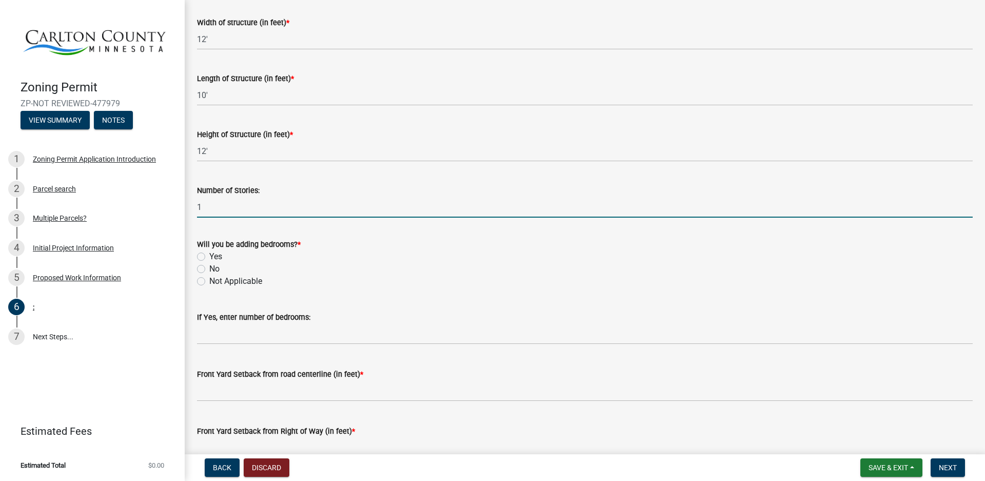
type input "1"
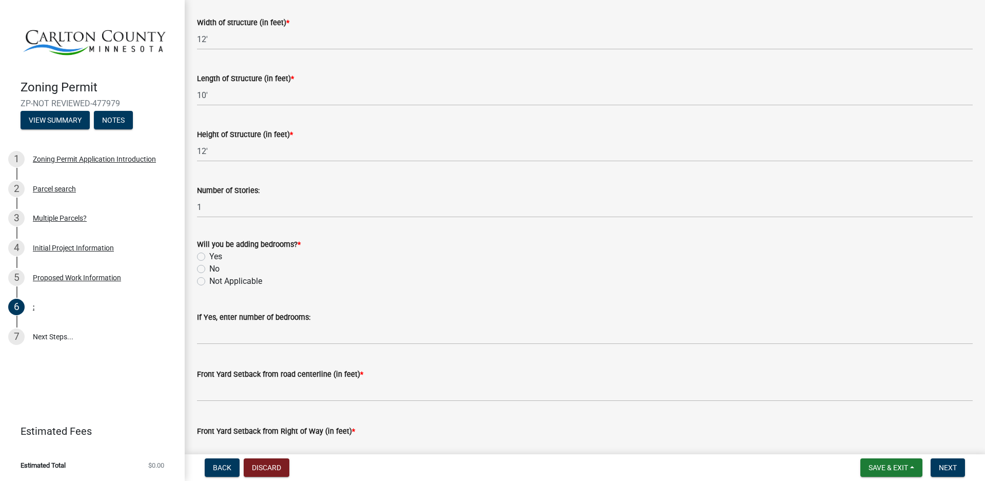
click at [209, 268] on label "No" at bounding box center [214, 269] width 10 height 12
click at [209, 268] on input "No" at bounding box center [212, 266] width 7 height 7
radio input "true"
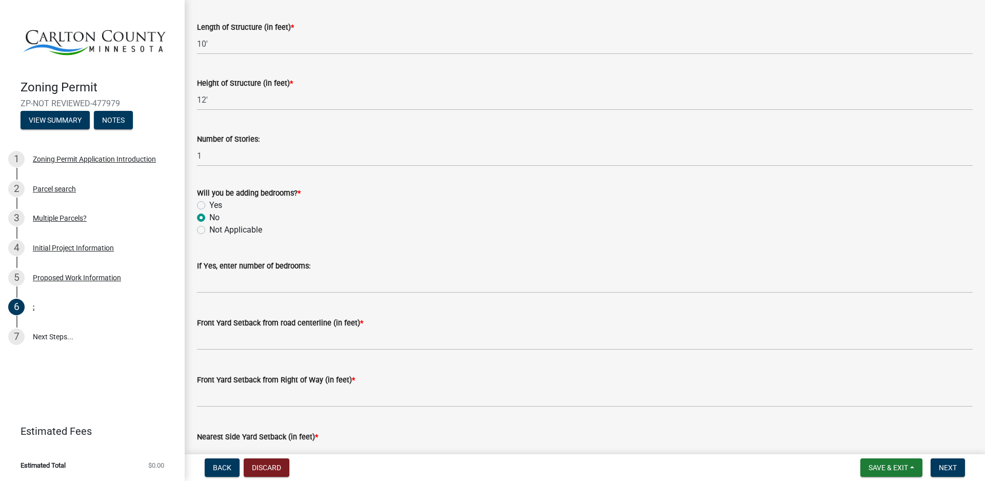
scroll to position [564, 0]
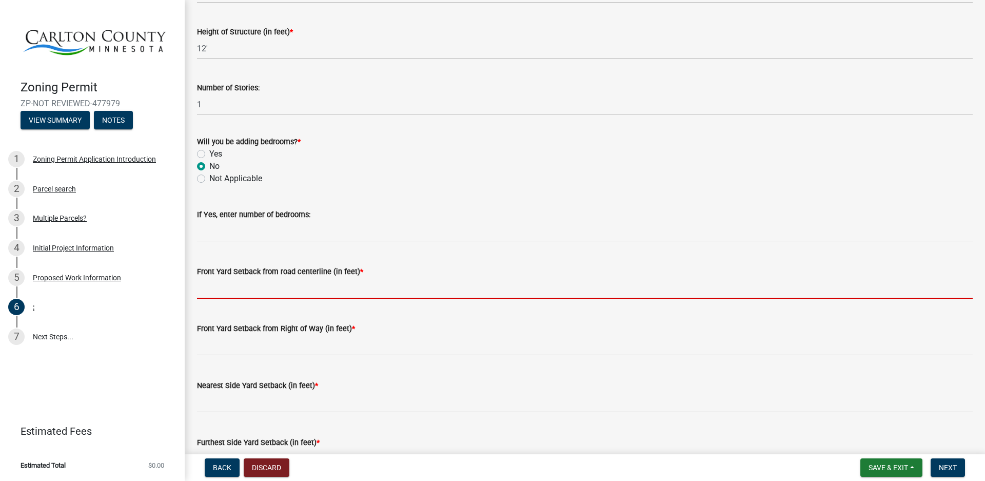
click at [286, 287] on input "text" at bounding box center [585, 287] width 776 height 21
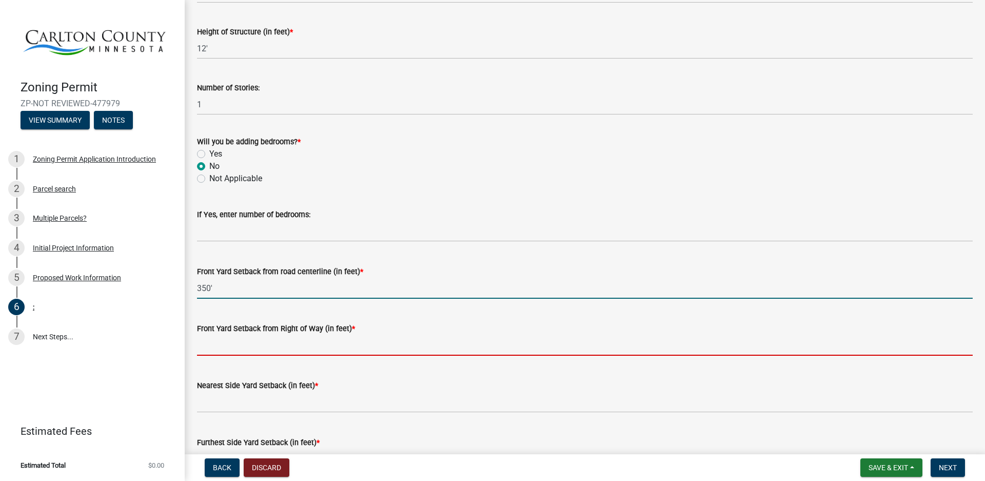
type input "350"
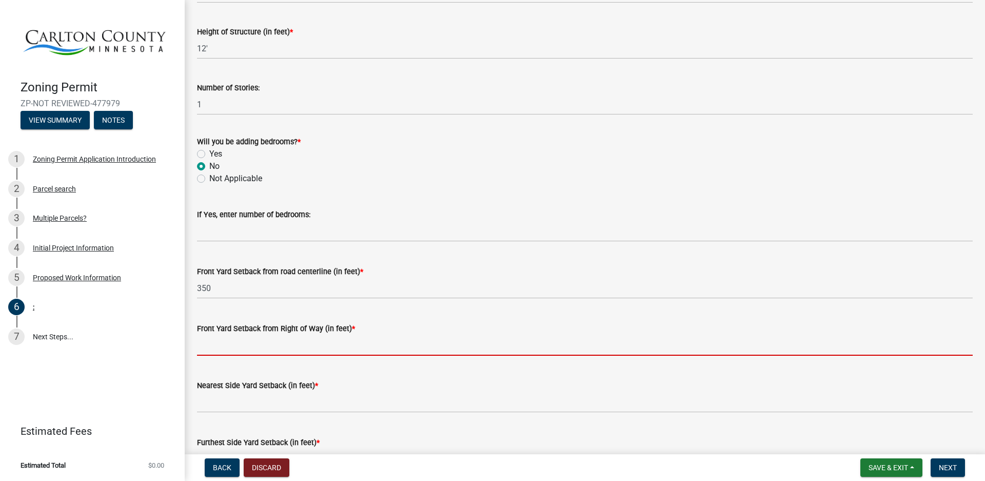
click at [280, 349] on input "text" at bounding box center [585, 344] width 776 height 21
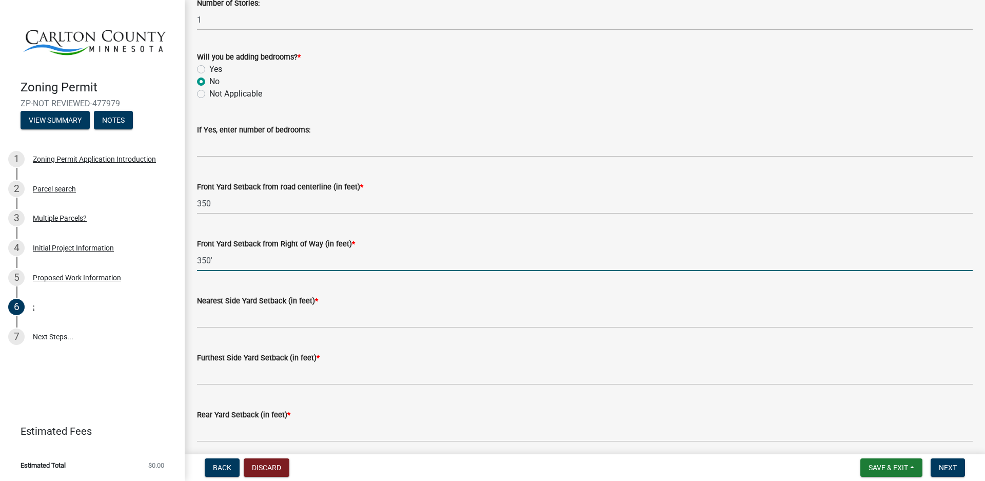
scroll to position [667, 0]
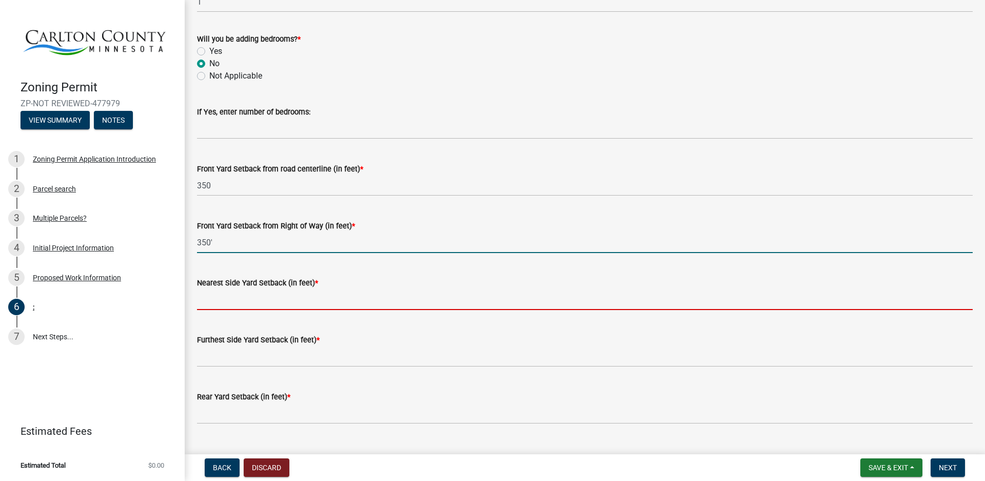
type input "350"
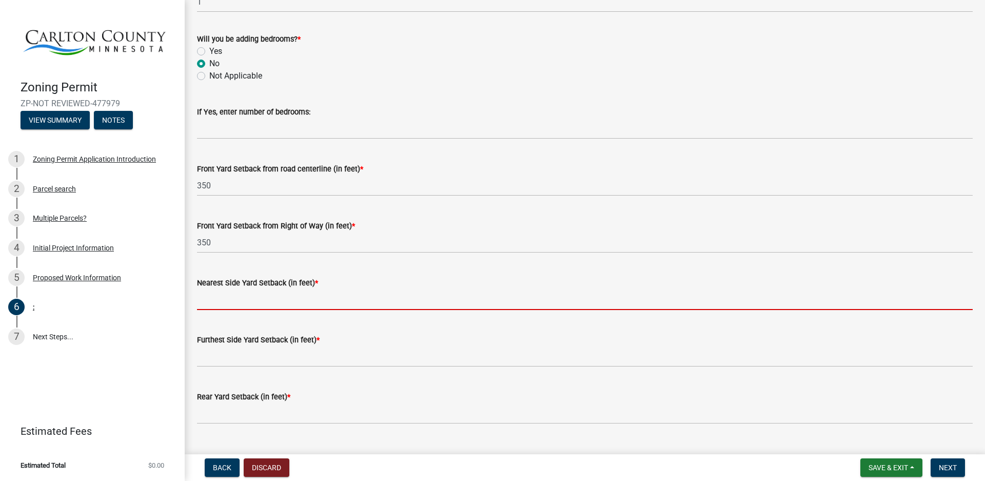
click at [250, 301] on input "text" at bounding box center [585, 299] width 776 height 21
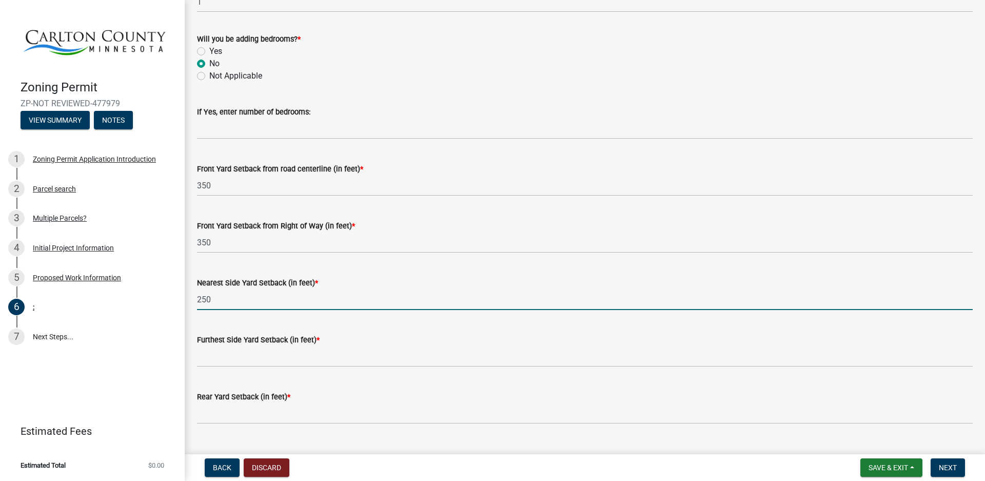
type input "250"
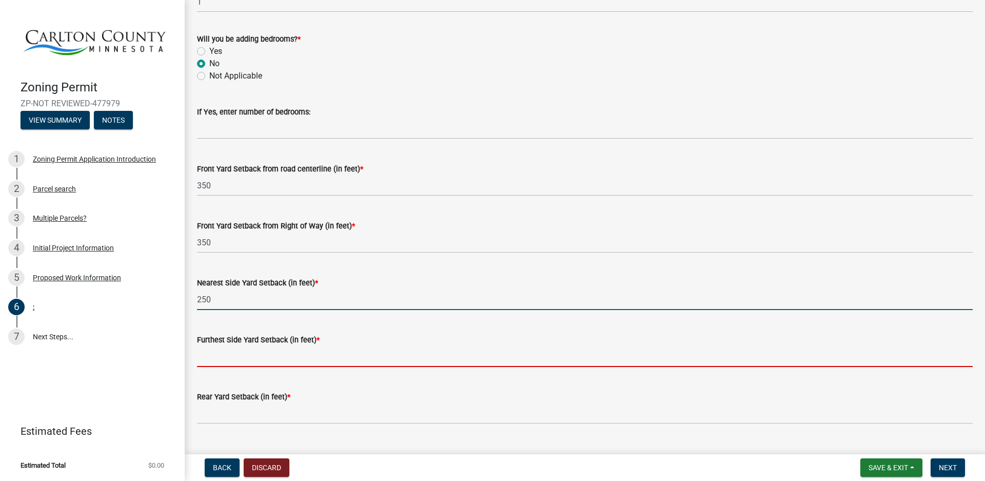
click at [247, 359] on input "text" at bounding box center [585, 356] width 776 height 21
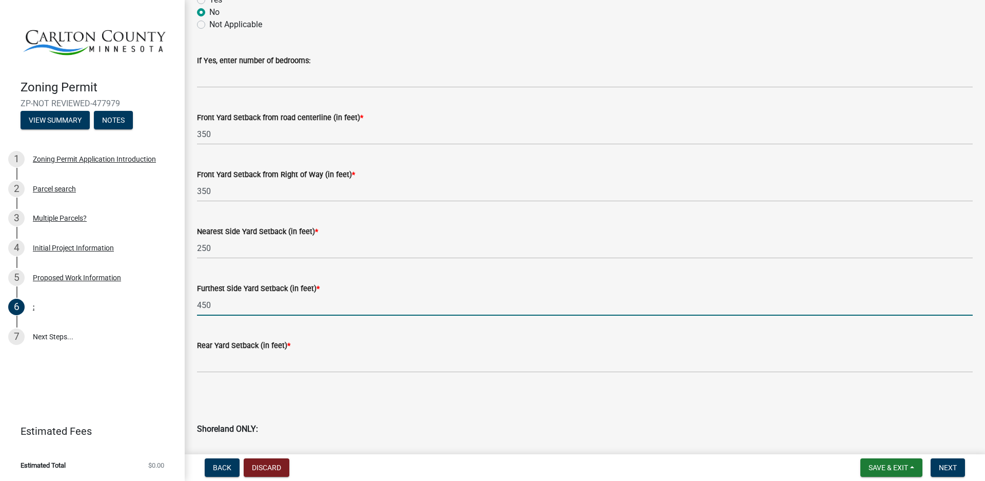
scroll to position [769, 0]
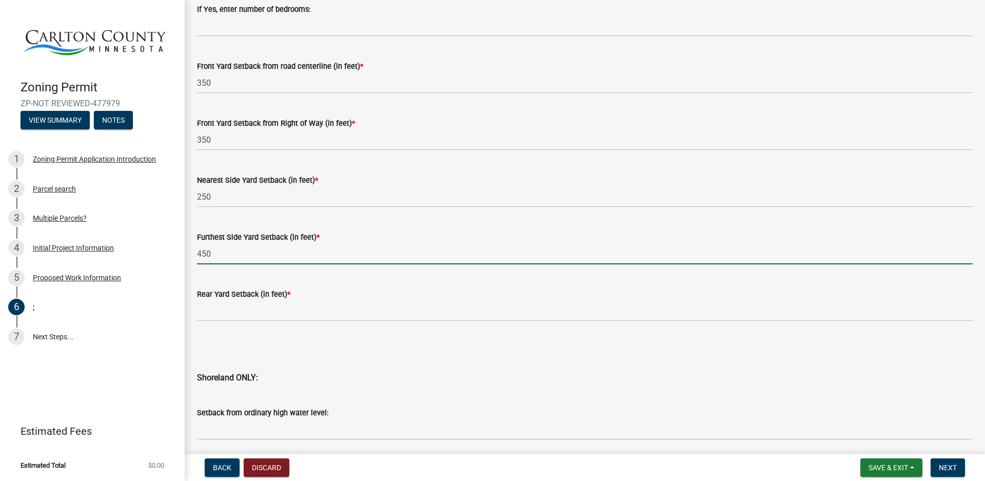
type input "450"
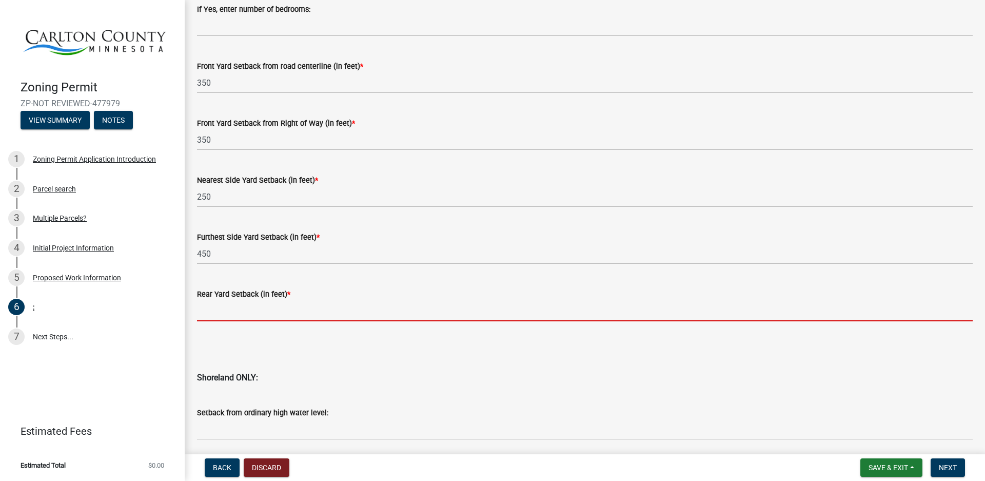
click at [247, 307] on input "text" at bounding box center [585, 310] width 776 height 21
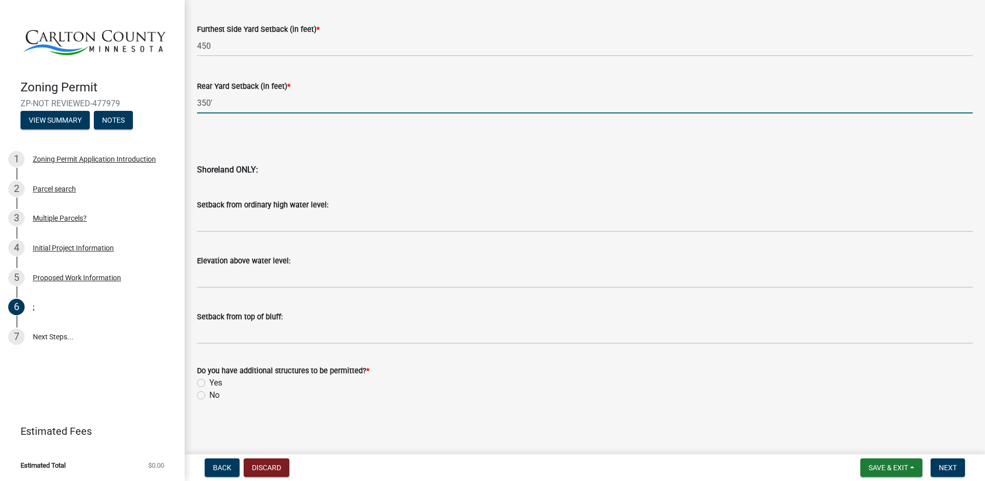
scroll to position [978, 0]
type input "350"
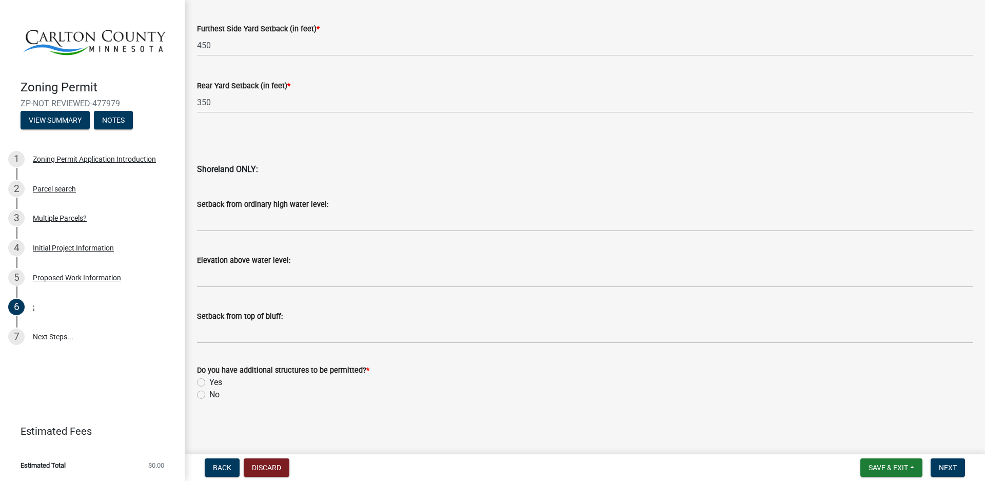
click at [209, 395] on label "No" at bounding box center [214, 394] width 10 height 12
click at [209, 395] on input "No" at bounding box center [212, 391] width 7 height 7
radio input "true"
click at [946, 467] on span "Next" at bounding box center [948, 467] width 18 height 8
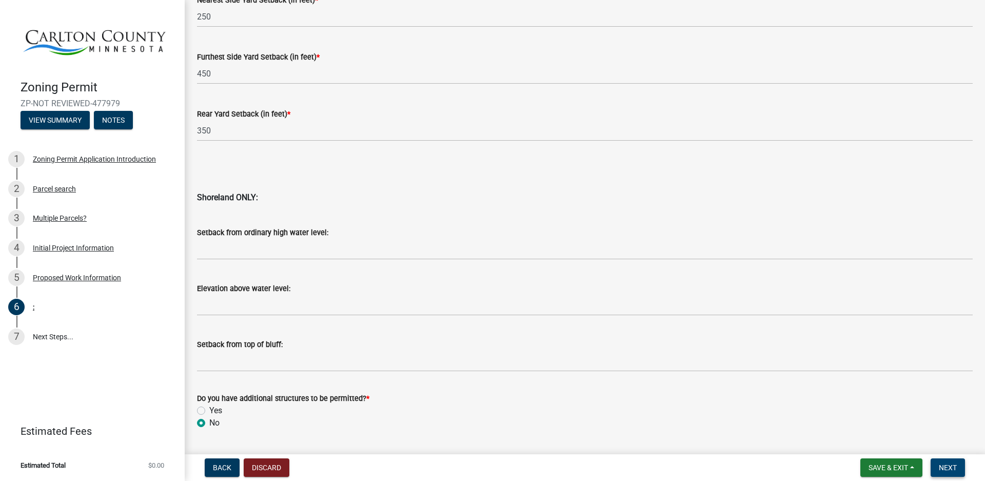
scroll to position [990, 0]
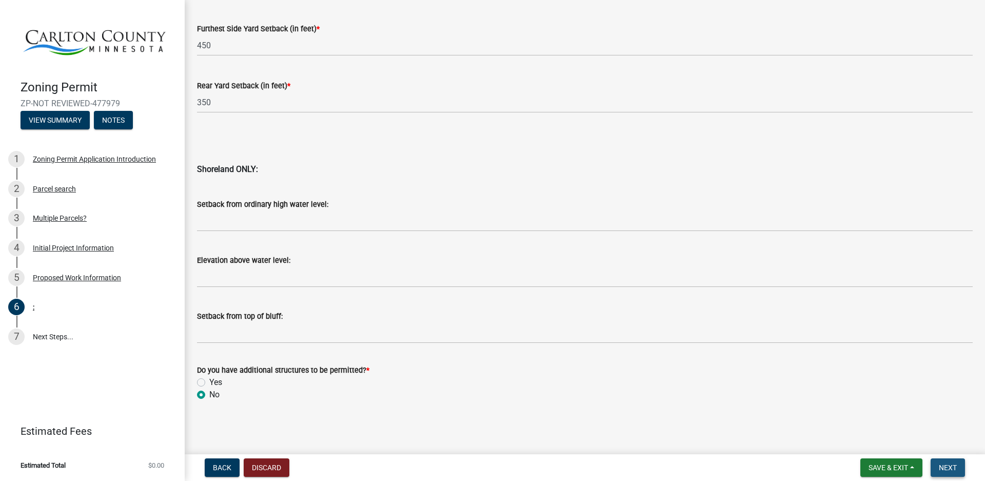
click at [945, 465] on span "Next" at bounding box center [948, 467] width 18 height 8
click at [947, 466] on span "Next" at bounding box center [948, 467] width 18 height 8
click at [943, 463] on span "Next" at bounding box center [948, 467] width 18 height 8
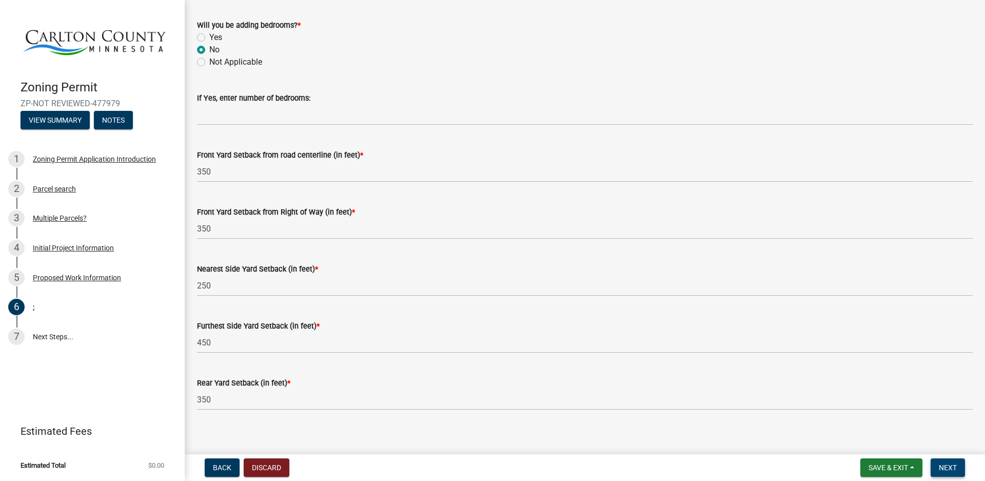
scroll to position [836, 0]
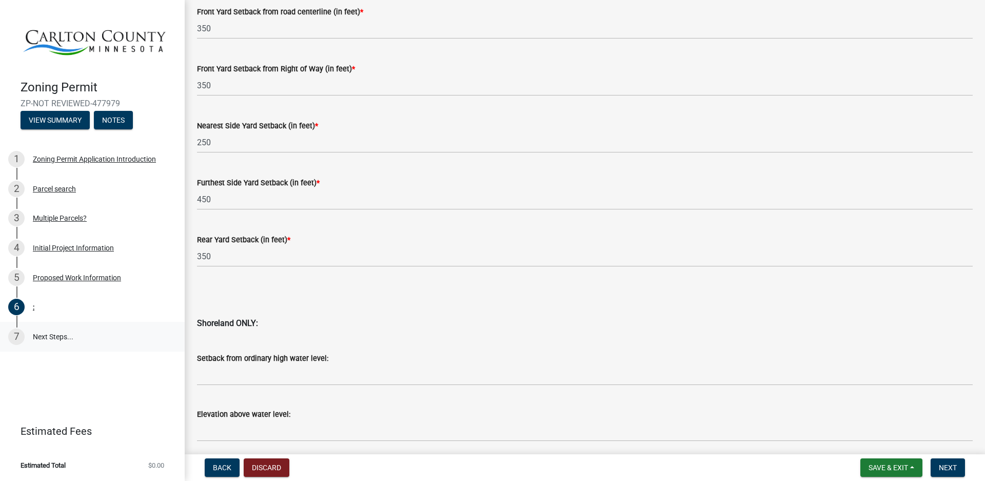
click at [51, 332] on link "7 Next Steps..." at bounding box center [92, 337] width 185 height 30
click at [35, 308] on div "6 :" at bounding box center [88, 307] width 160 height 16
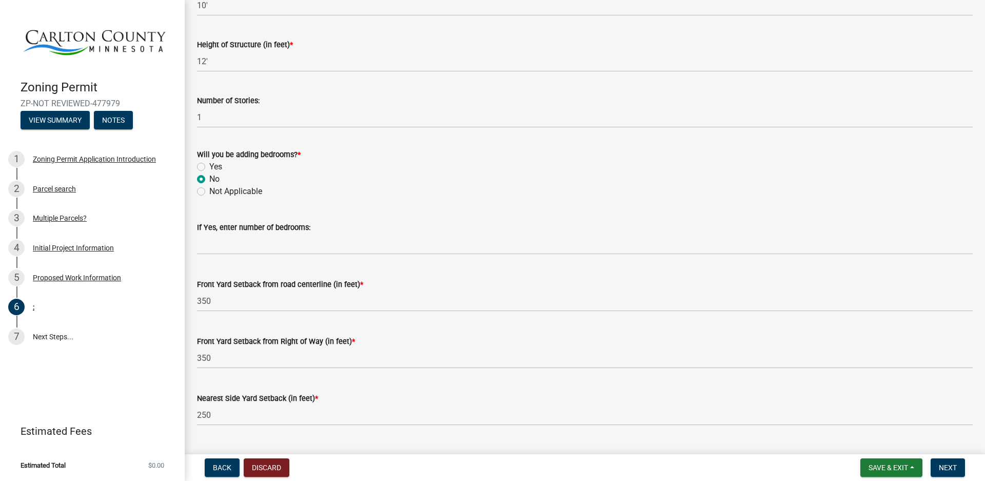
scroll to position [615, 0]
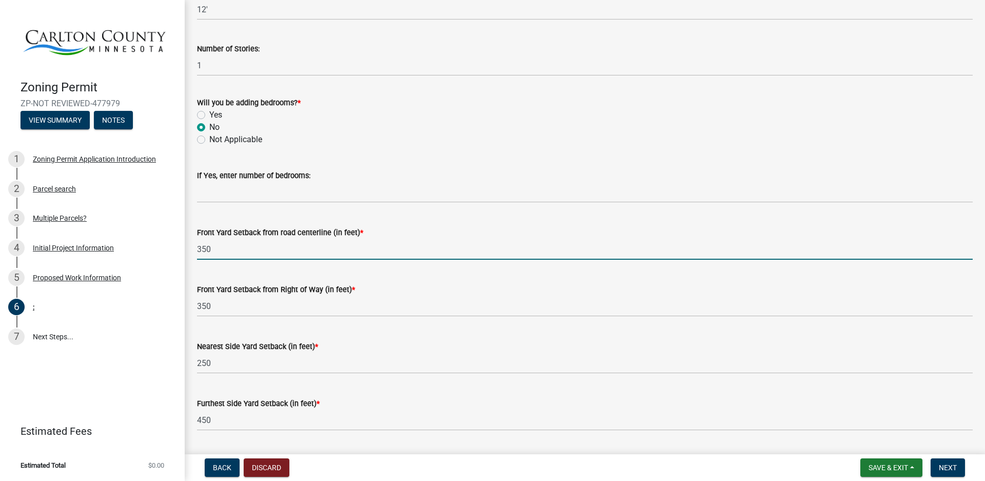
click at [215, 250] on input "350" at bounding box center [585, 248] width 776 height 21
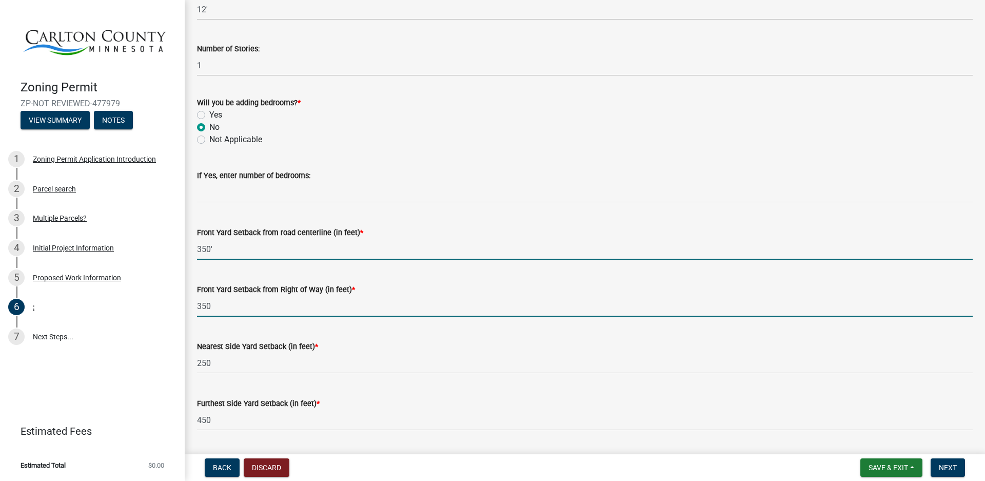
type input "350"
click at [218, 306] on input "350" at bounding box center [585, 305] width 776 height 21
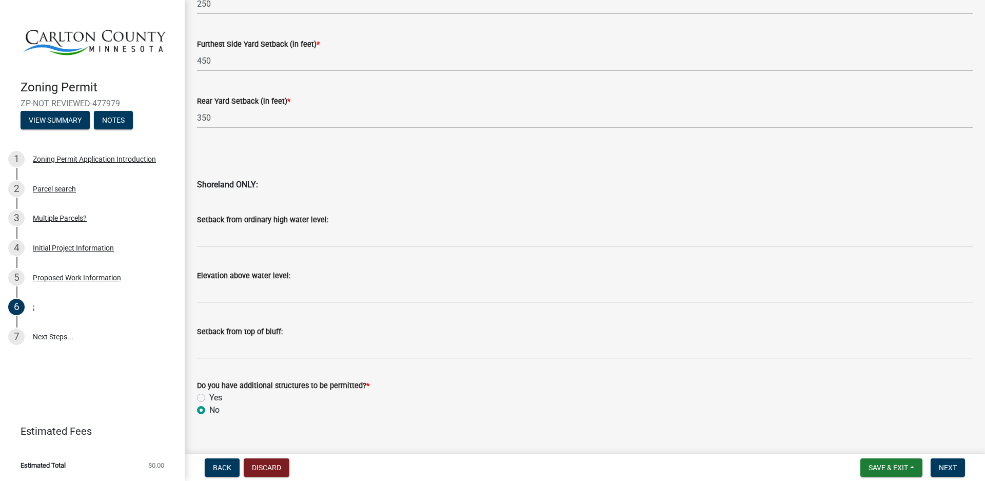
scroll to position [990, 0]
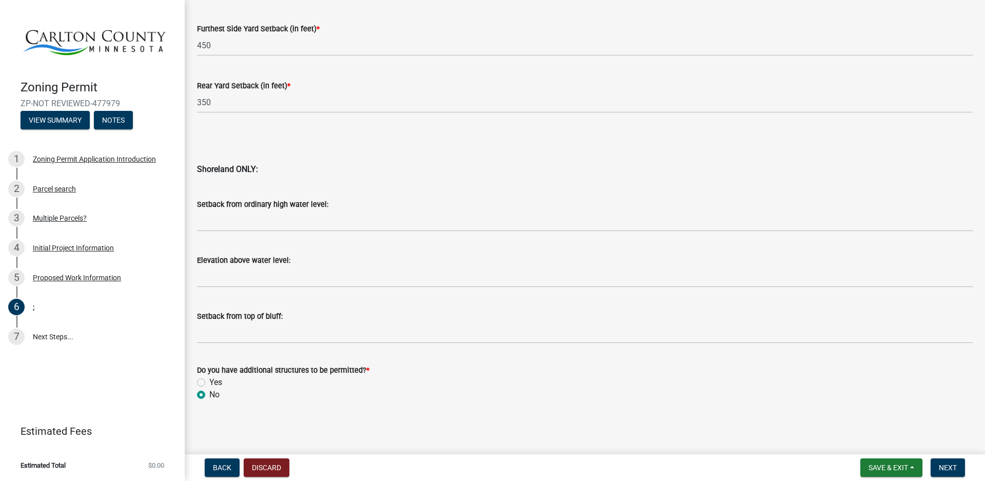
click at [209, 394] on label "No" at bounding box center [214, 394] width 10 height 12
click at [209, 394] on input "No" at bounding box center [212, 391] width 7 height 7
click at [944, 463] on span "Next" at bounding box center [948, 467] width 18 height 8
click at [16, 303] on div "6" at bounding box center [16, 307] width 16 height 16
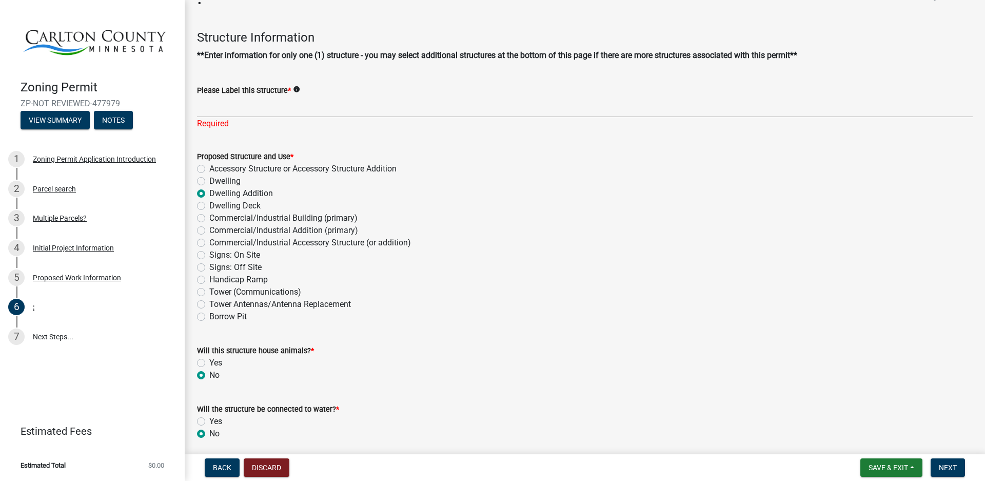
scroll to position [0, 0]
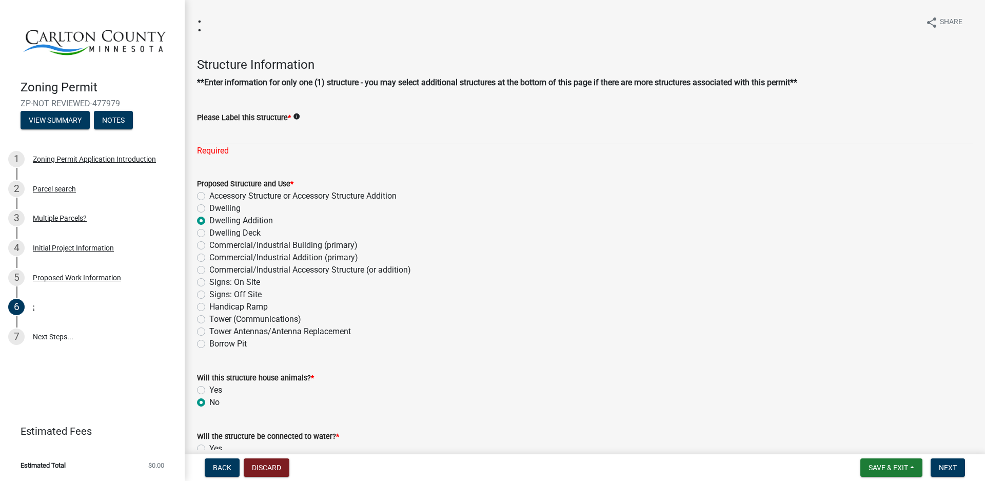
click at [294, 116] on icon "info" at bounding box center [296, 116] width 7 height 7
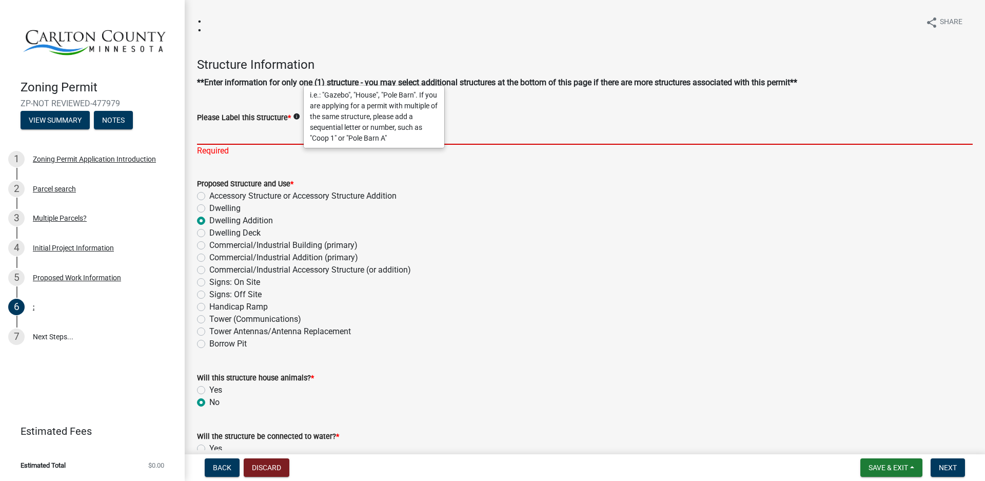
click at [229, 128] on input "Please Label this Structure *" at bounding box center [585, 134] width 776 height 21
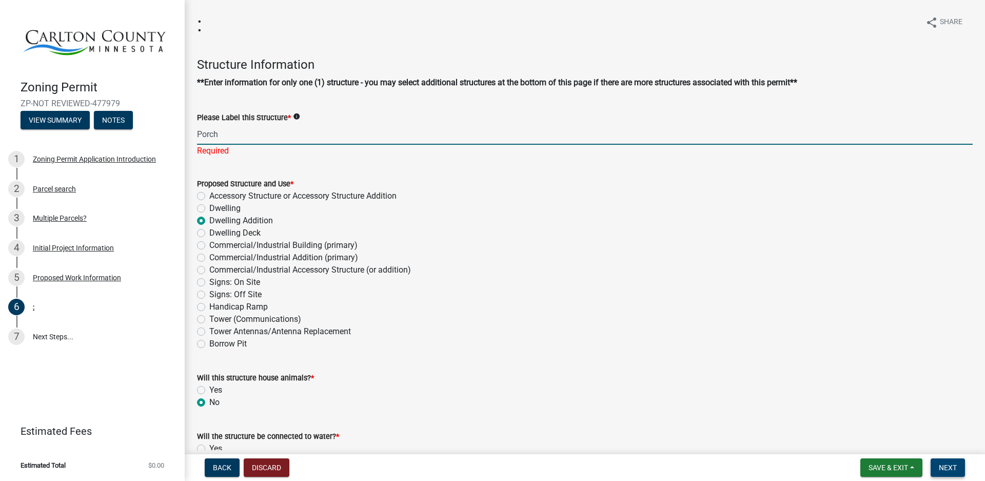
type input "Porch"
click at [945, 466] on span "Next" at bounding box center [948, 467] width 18 height 8
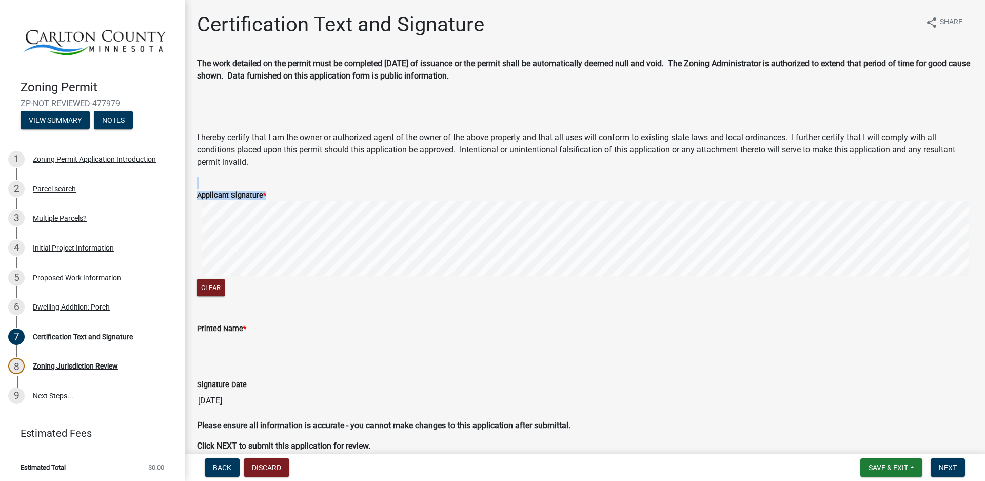
drag, startPoint x: 386, startPoint y: 185, endPoint x: 384, endPoint y: 276, distance: 90.8
click at [385, 280] on form "Applicant Signature * Clear" at bounding box center [585, 237] width 776 height 122
click at [483, 183] on form "Applicant Signature * Clear" at bounding box center [585, 237] width 776 height 122
click at [268, 330] on div "Printed Name *" at bounding box center [585, 328] width 776 height 12
click at [287, 332] on div "Printed Name *" at bounding box center [585, 328] width 776 height 12
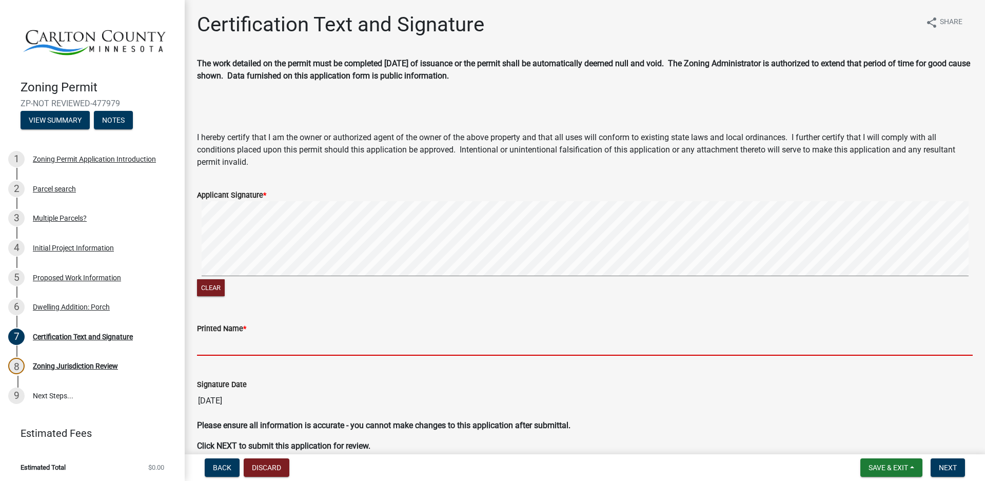
click at [223, 347] on input "Printed Name *" at bounding box center [585, 344] width 776 height 21
type input "[PERSON_NAME]"
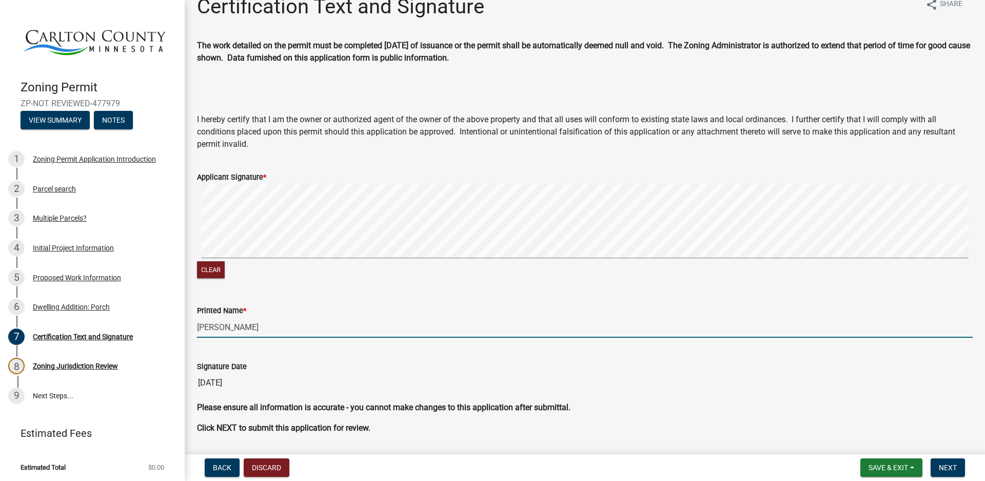
scroll to position [50, 0]
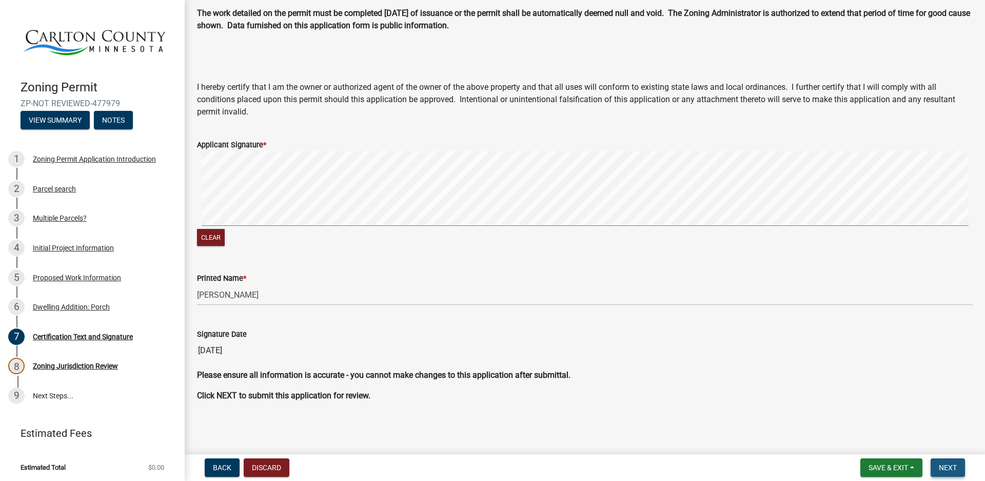
click at [951, 466] on span "Next" at bounding box center [948, 467] width 18 height 8
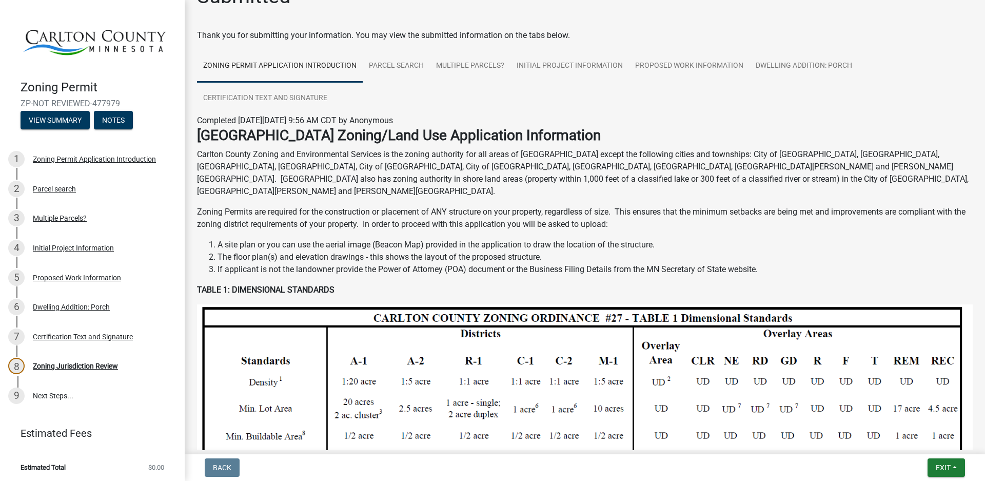
scroll to position [0, 0]
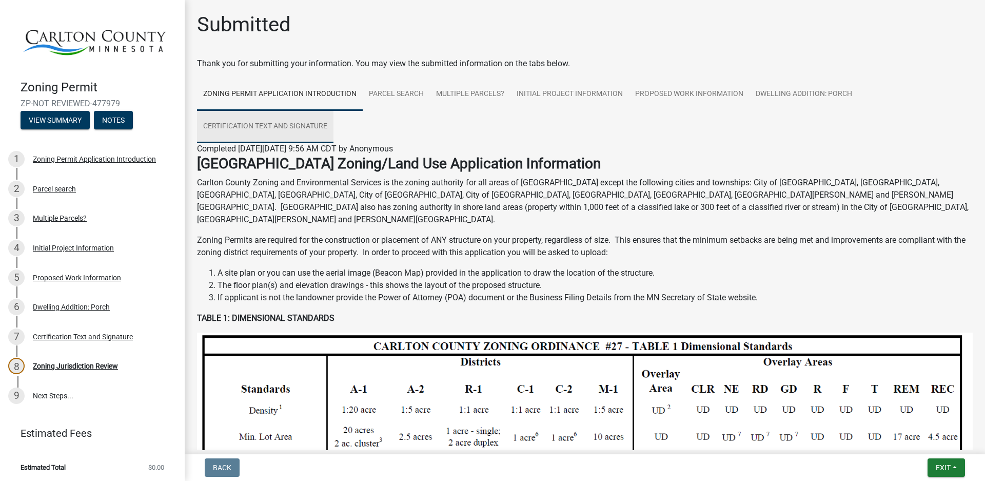
click at [244, 125] on link "Certification Text and Signature" at bounding box center [265, 126] width 136 height 33
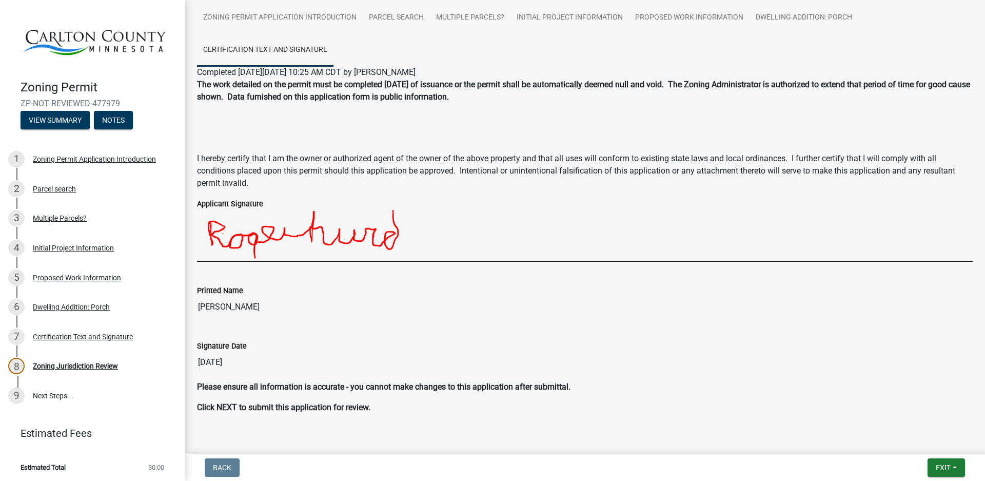
scroll to position [101, 0]
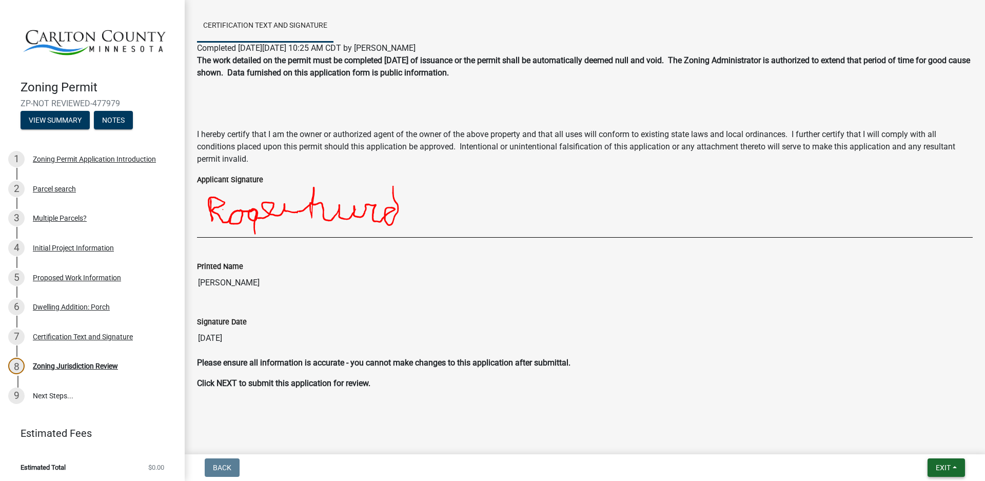
click at [939, 465] on span "Exit" at bounding box center [943, 467] width 15 height 8
click at [919, 440] on button "Save & Exit" at bounding box center [924, 440] width 82 height 25
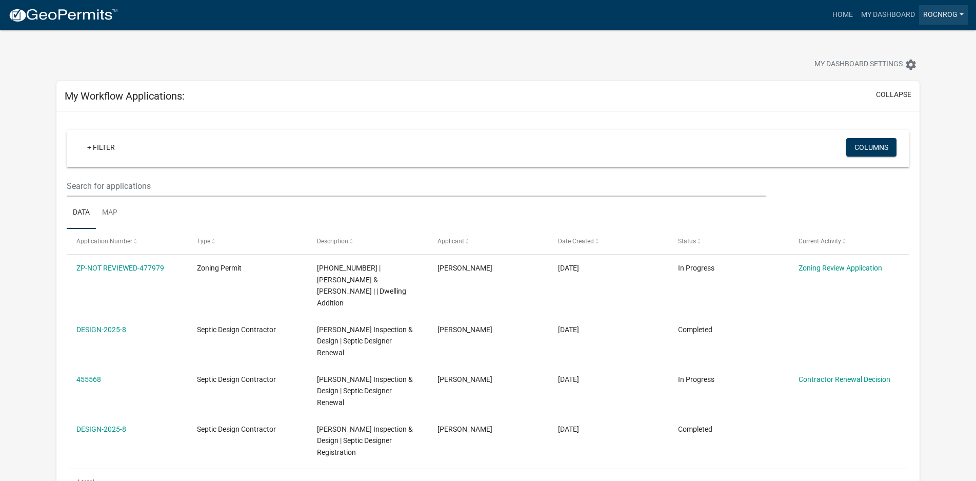
click at [947, 13] on link "rocnrog" at bounding box center [943, 14] width 49 height 19
click at [907, 103] on link "Logout" at bounding box center [924, 100] width 88 height 25
